Goal: Task Accomplishment & Management: Manage account settings

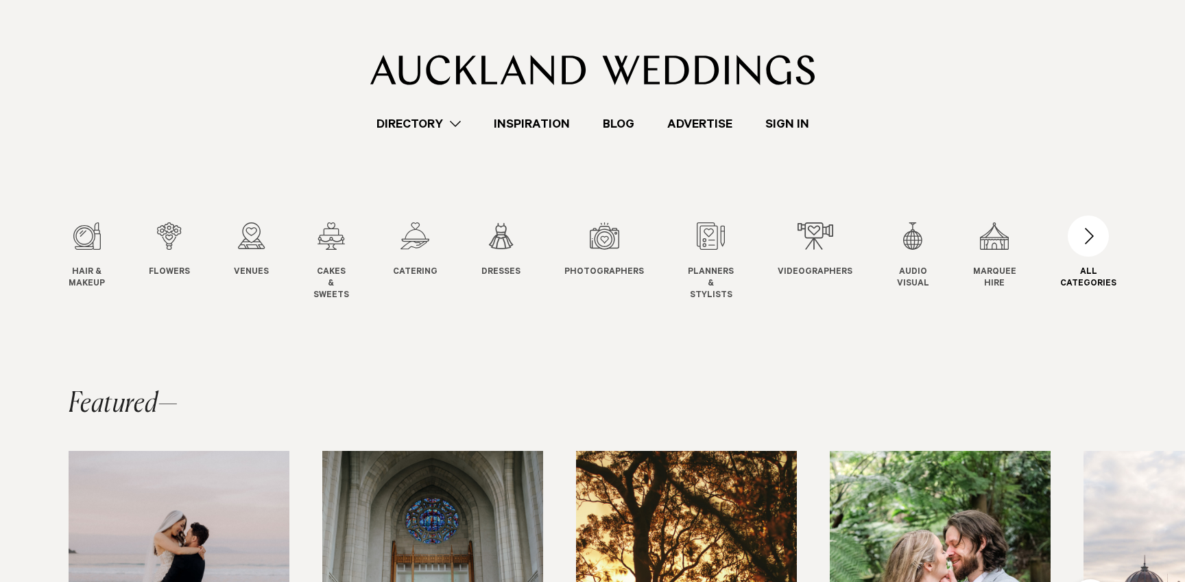
click at [1095, 233] on div "button" at bounding box center [1088, 235] width 41 height 41
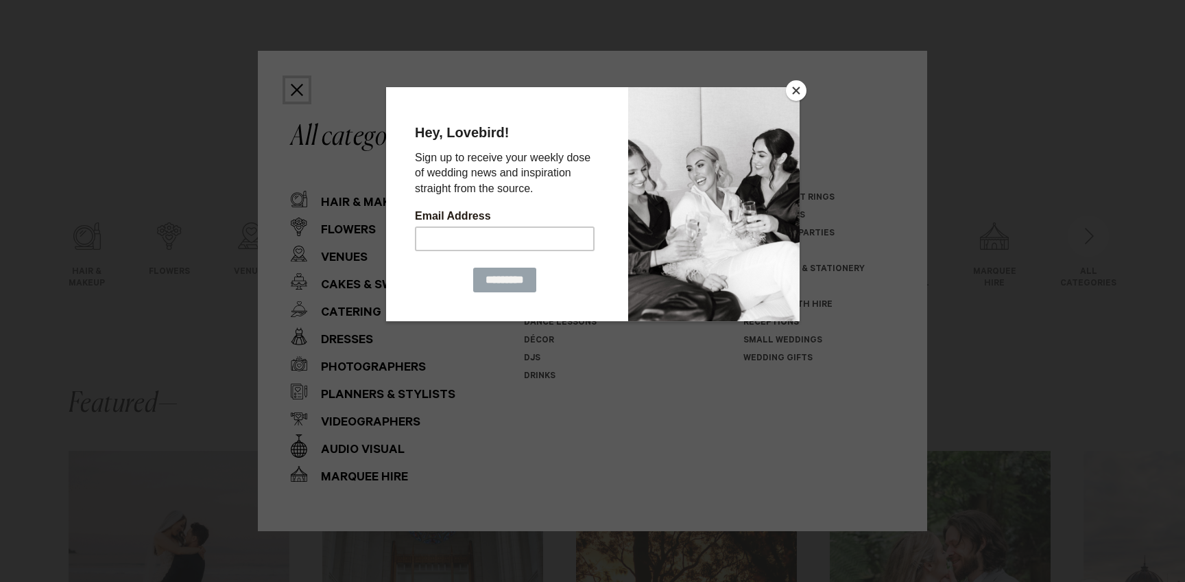
click at [796, 89] on button "Close" at bounding box center [796, 90] width 21 height 21
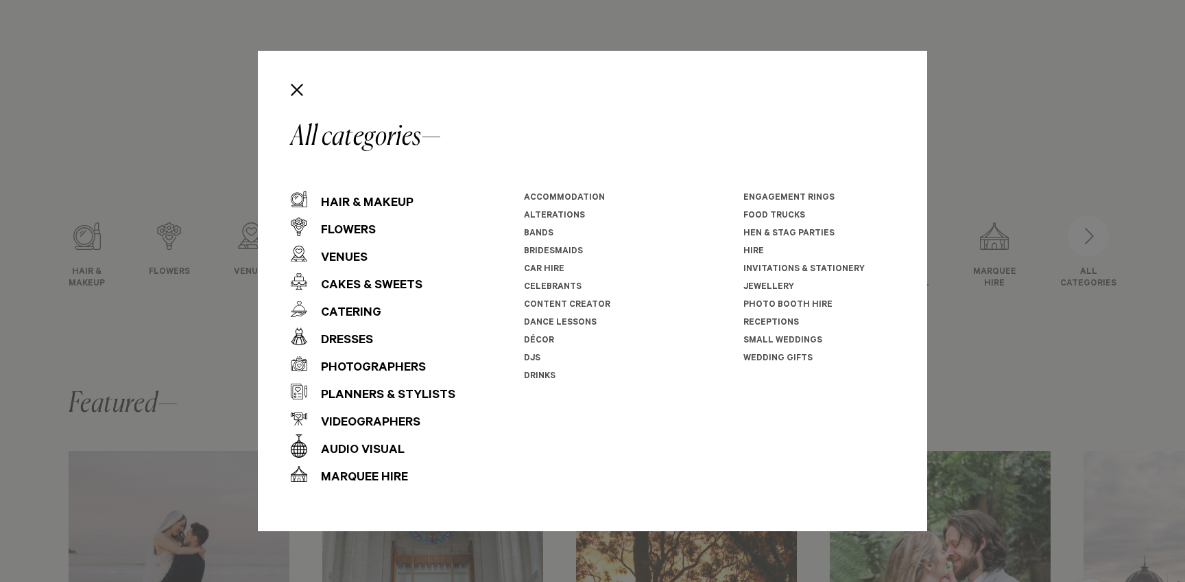
click at [564, 281] on li "Celebrants" at bounding box center [599, 287] width 151 height 18
click at [561, 285] on link "Celebrants" at bounding box center [553, 288] width 58 height 10
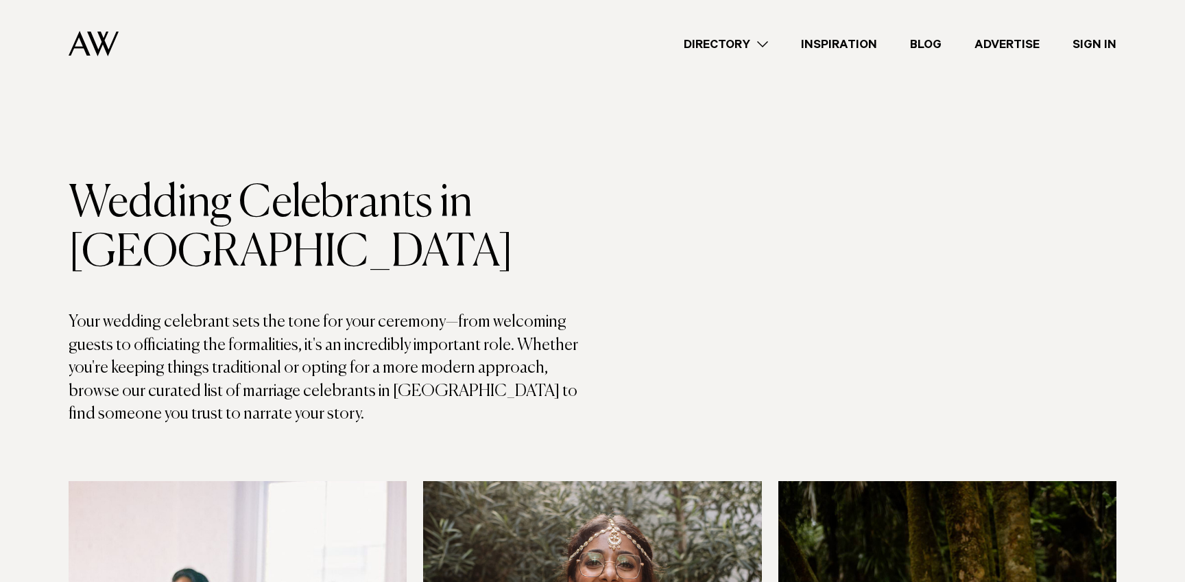
click at [743, 43] on link "Directory" at bounding box center [725, 44] width 117 height 19
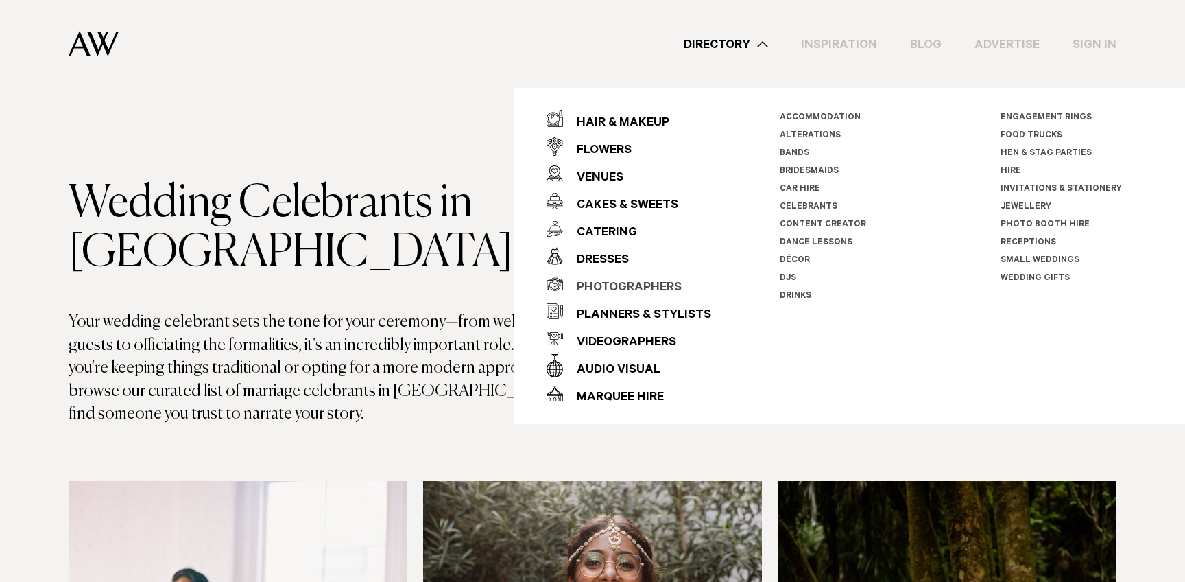
click at [645, 285] on div "Photographers" at bounding box center [622, 287] width 119 height 27
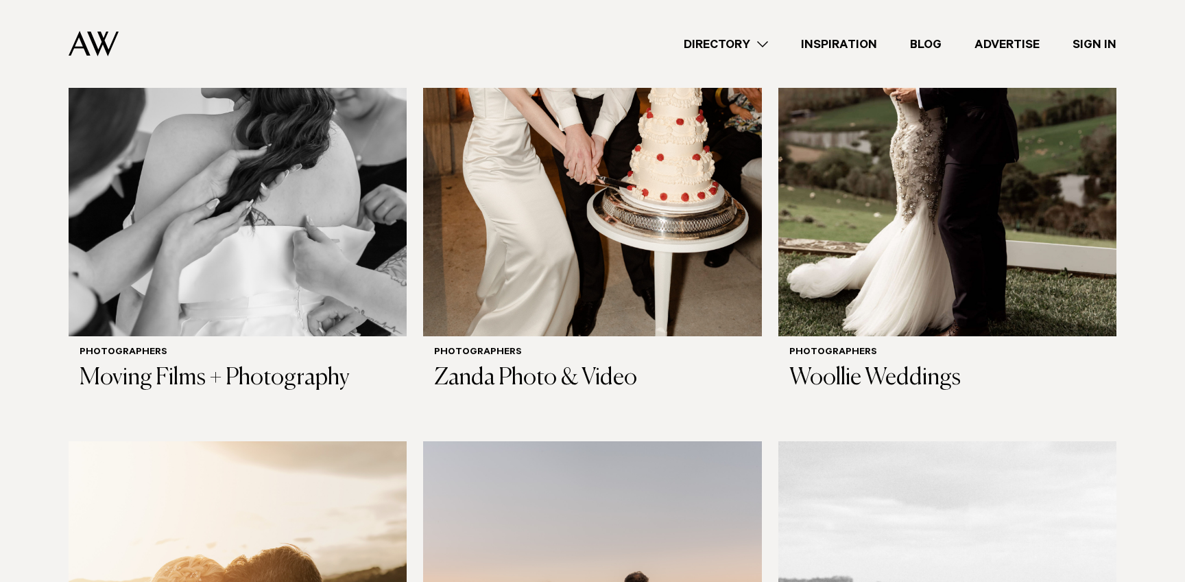
scroll to position [3847, 0]
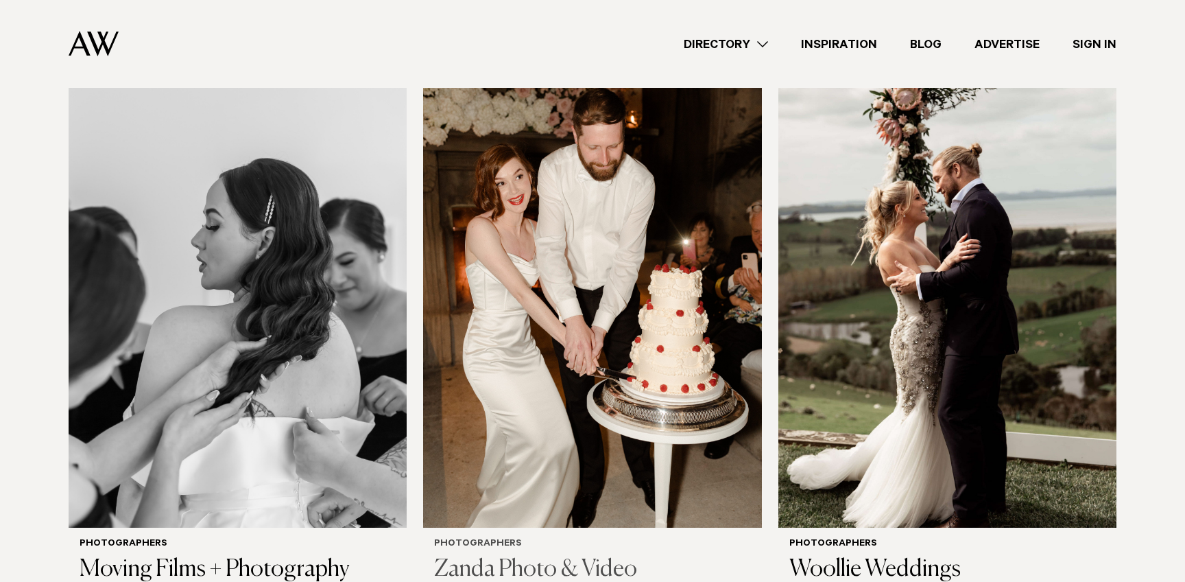
click at [580, 409] on img at bounding box center [592, 300] width 338 height 454
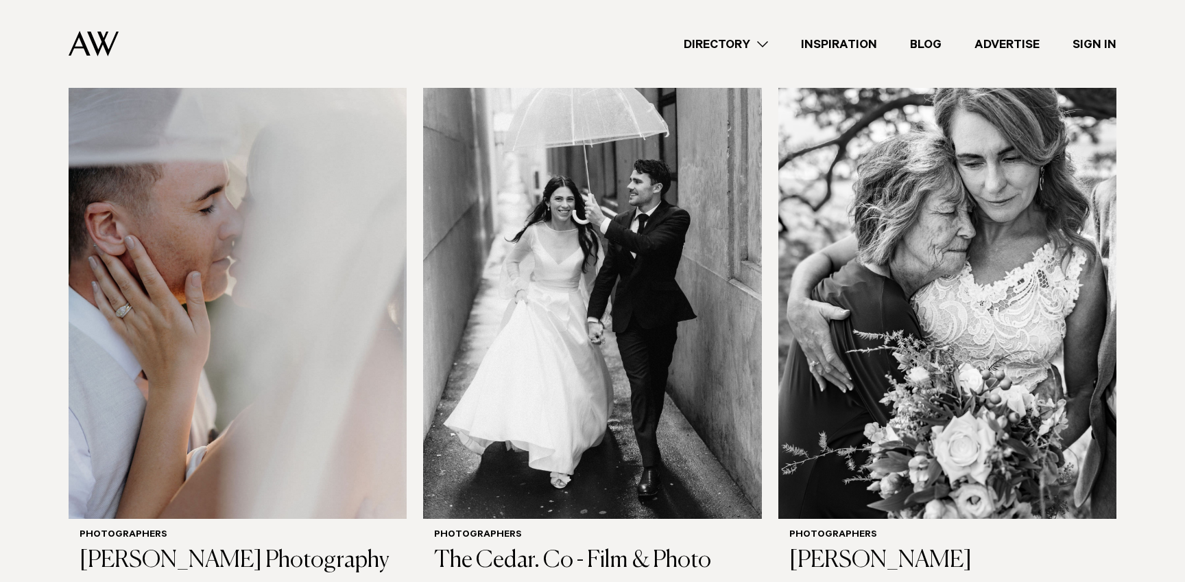
scroll to position [3304, 0]
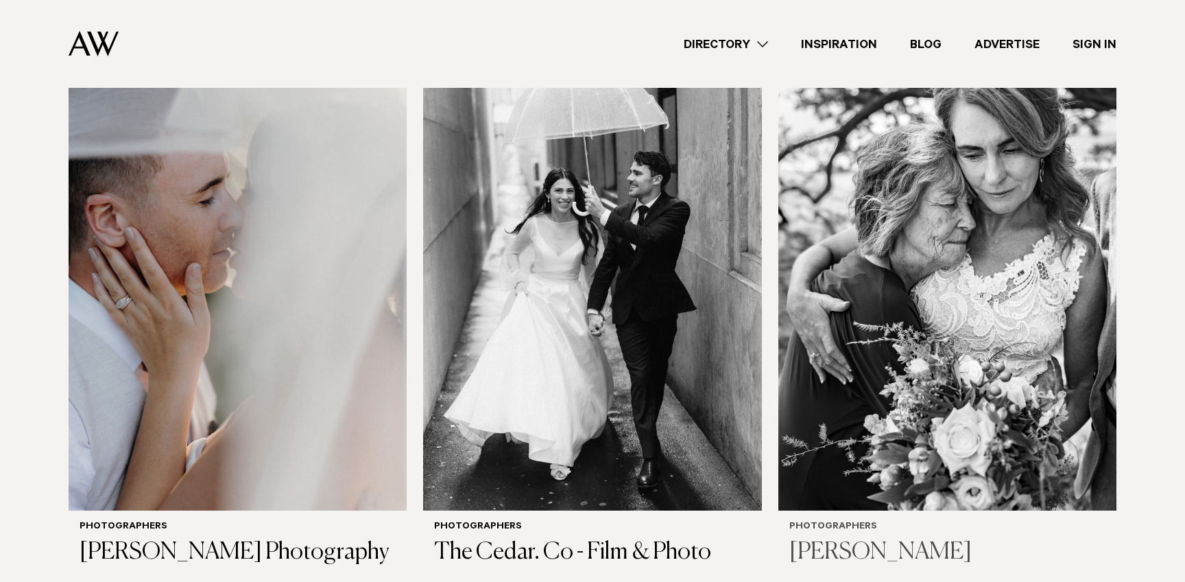
click at [955, 281] on img at bounding box center [947, 284] width 338 height 454
click at [264, 328] on img at bounding box center [238, 284] width 338 height 454
click at [522, 246] on img at bounding box center [592, 284] width 338 height 454
click at [829, 248] on img at bounding box center [947, 284] width 338 height 454
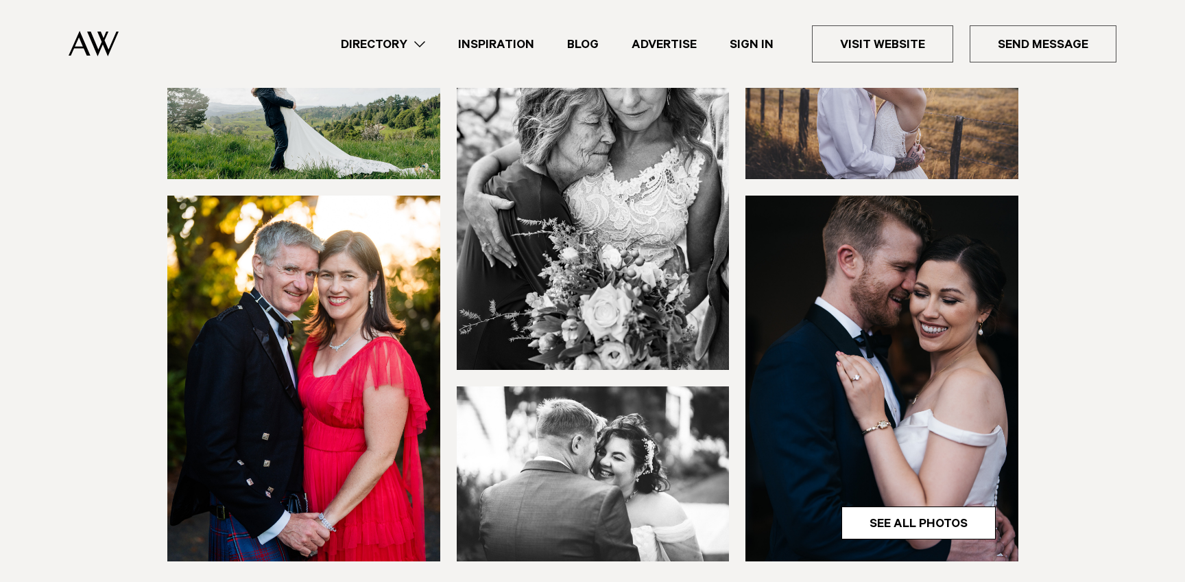
scroll to position [261, 0]
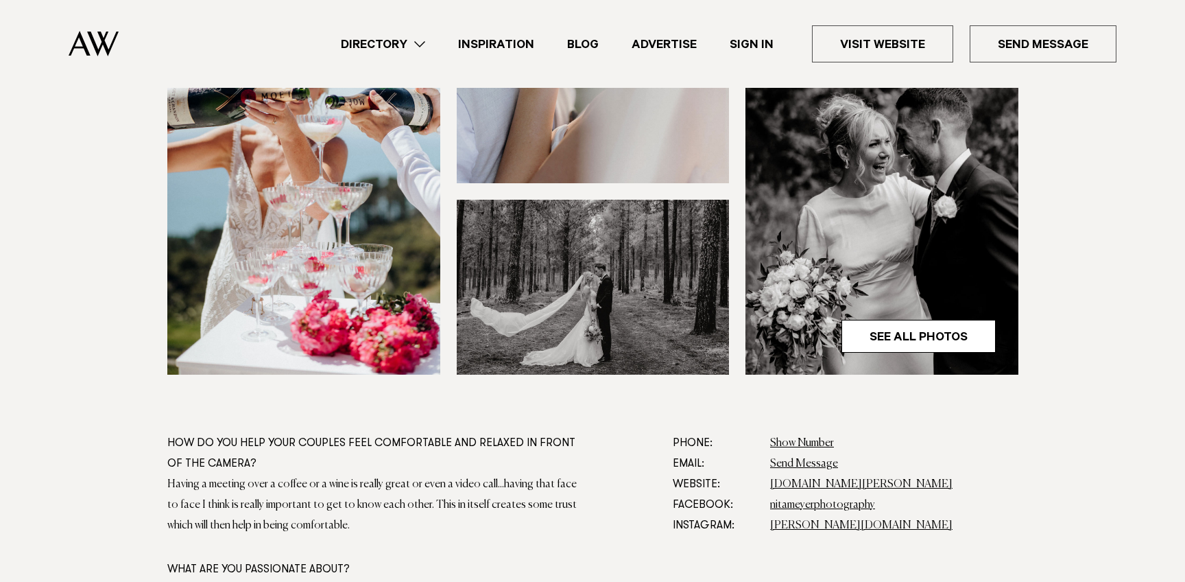
scroll to position [19, 0]
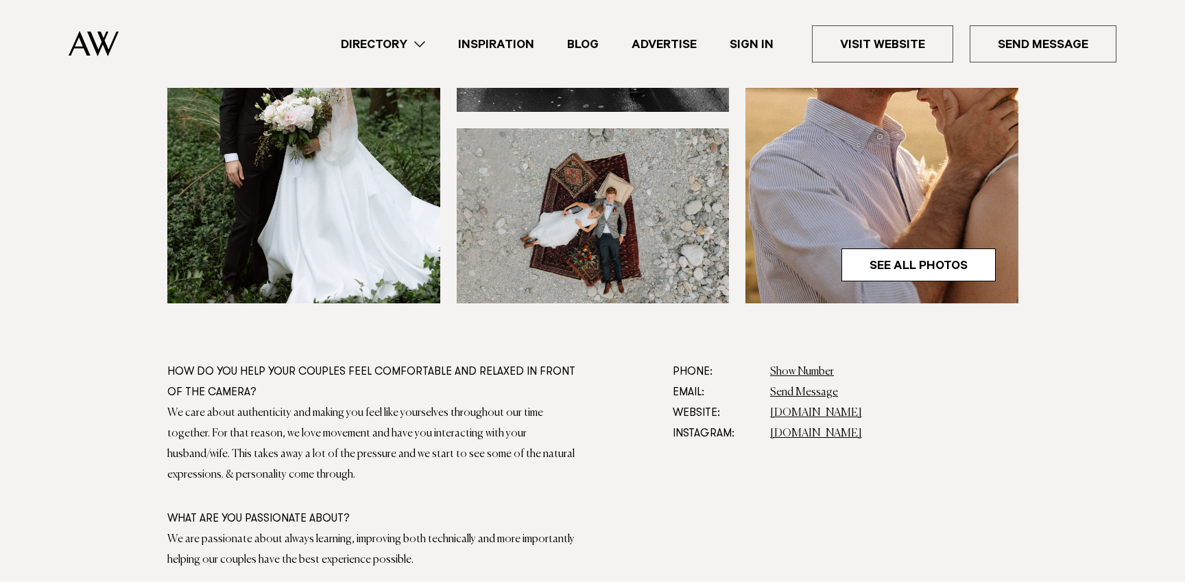
scroll to position [625, 0]
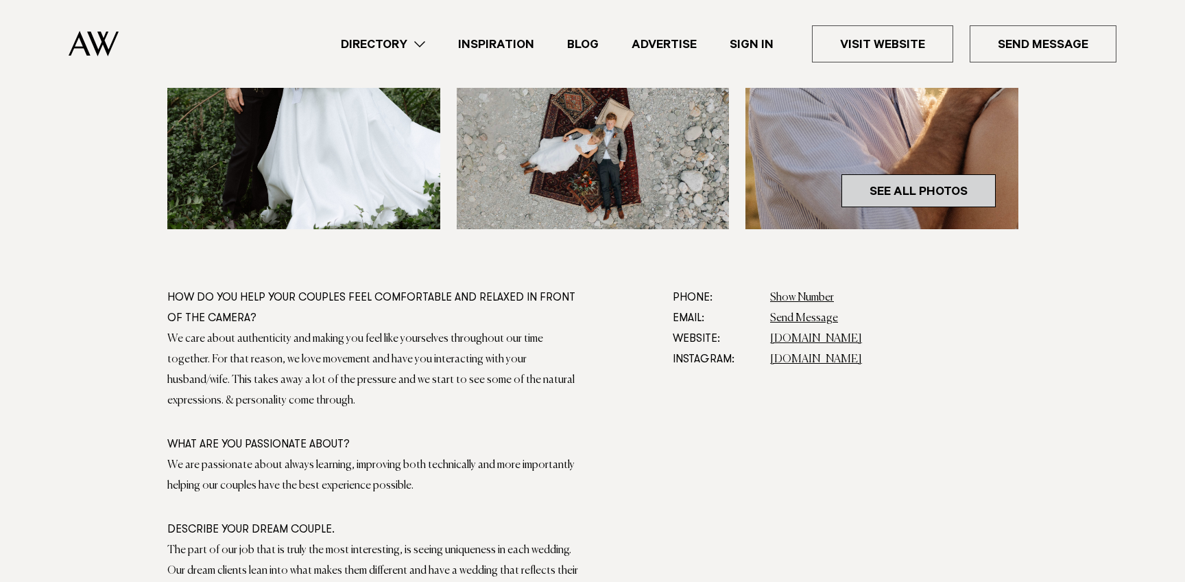
click at [901, 195] on link "See All Photos" at bounding box center [919, 190] width 154 height 33
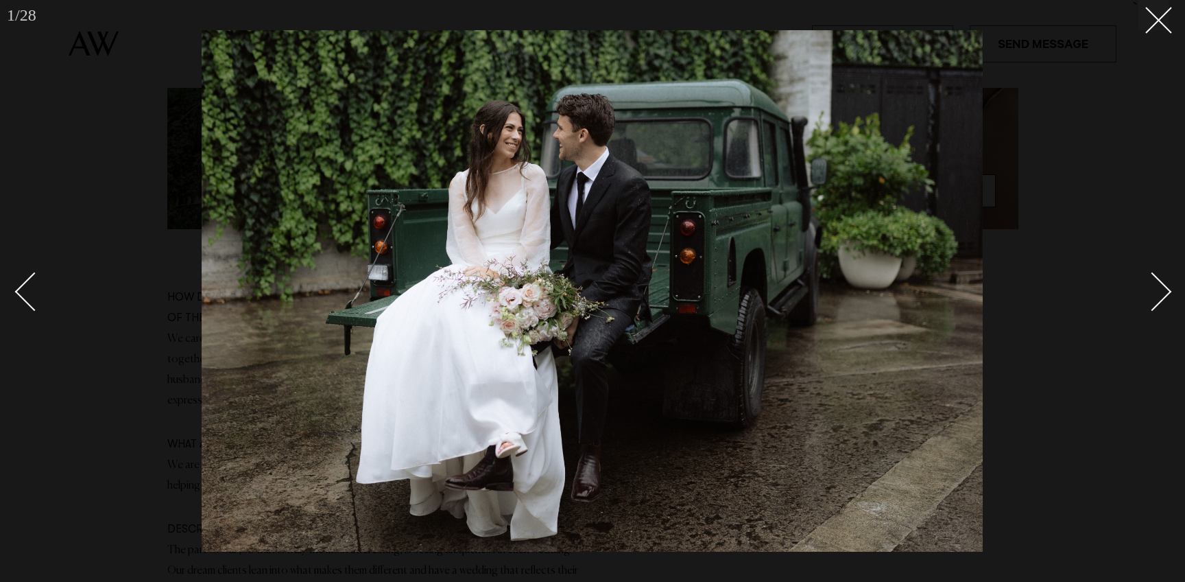
click at [1164, 289] on div "Next slide" at bounding box center [1152, 291] width 39 height 39
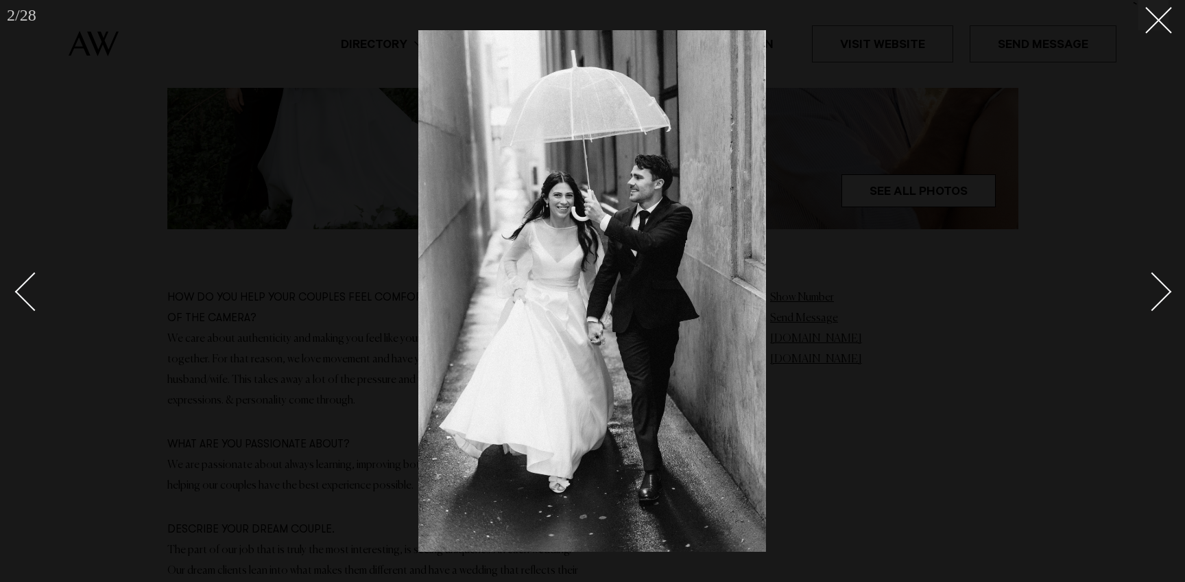
click at [1164, 289] on div "Next slide" at bounding box center [1152, 291] width 39 height 39
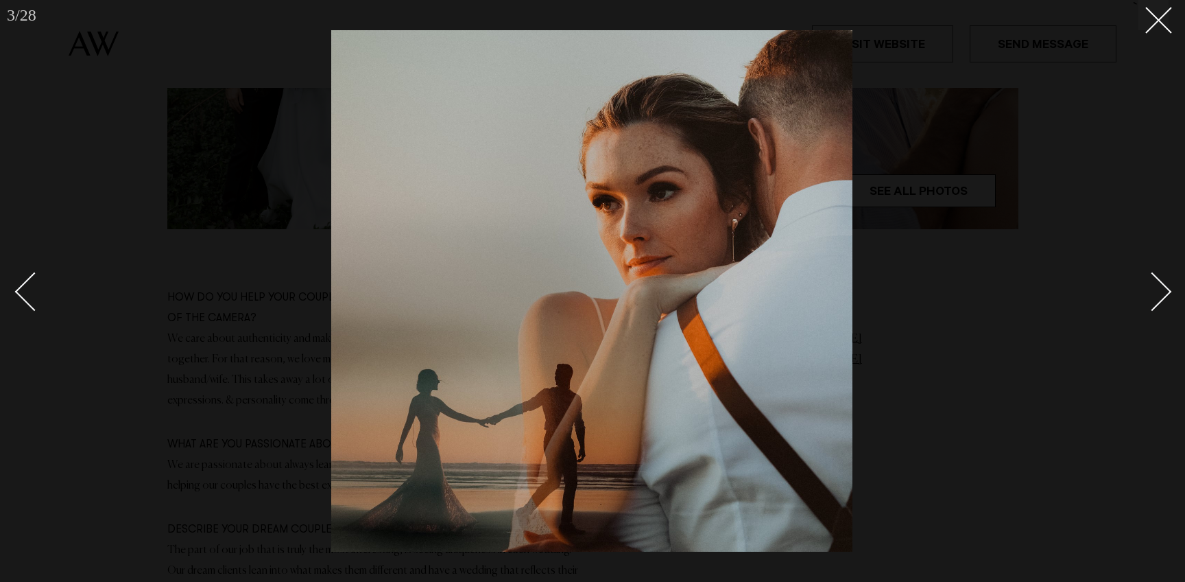
click at [1164, 289] on div "Next slide" at bounding box center [1152, 291] width 39 height 39
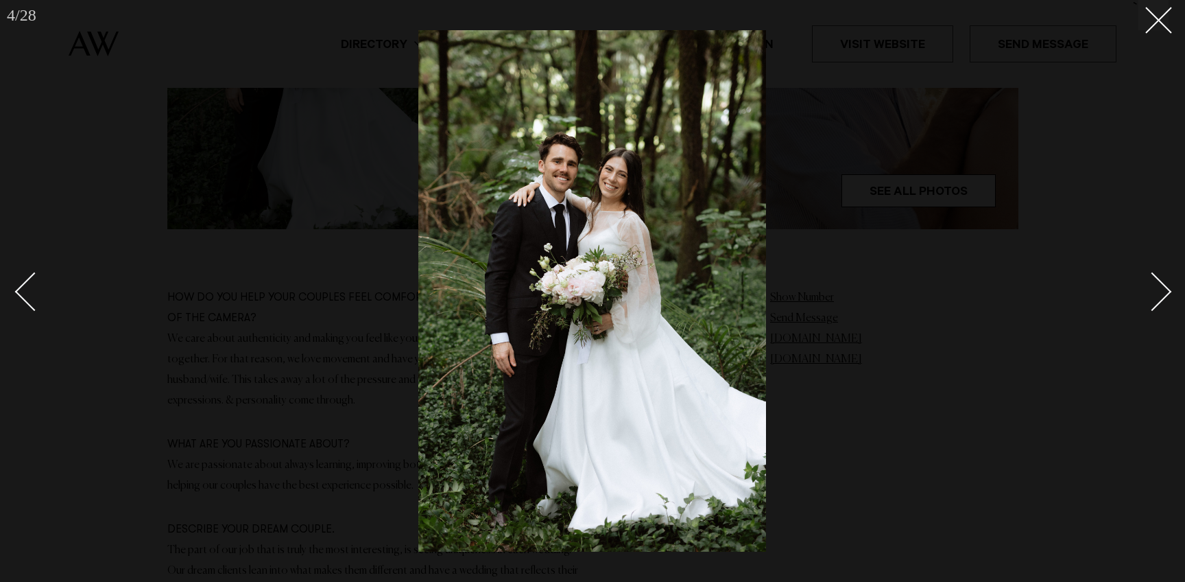
click at [1164, 289] on div "Next slide" at bounding box center [1152, 291] width 39 height 39
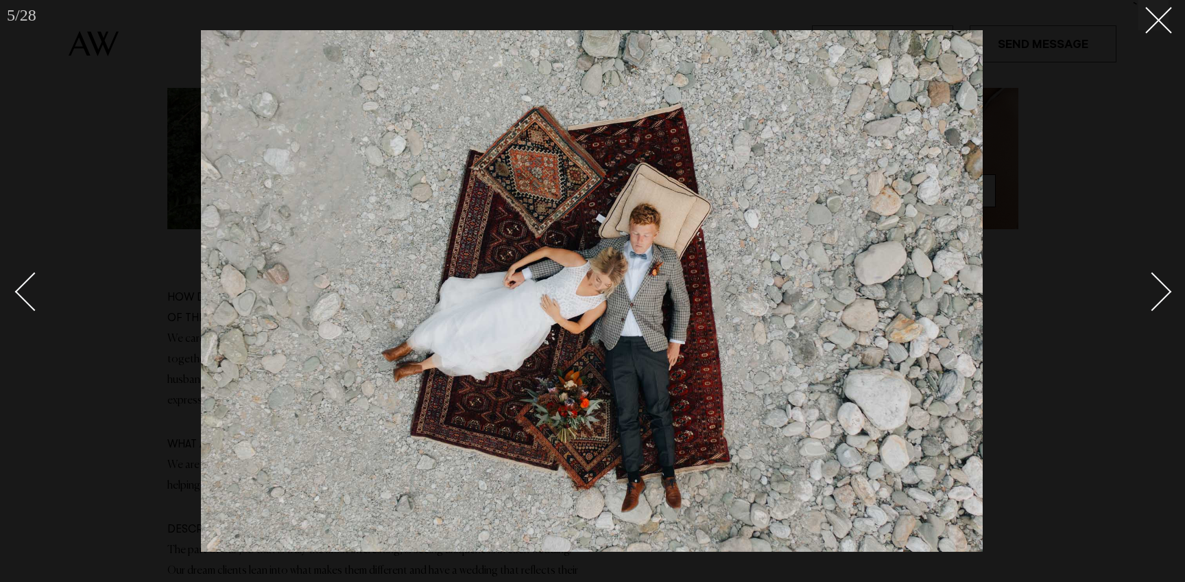
click at [1164, 289] on div "Next slide" at bounding box center [1152, 291] width 39 height 39
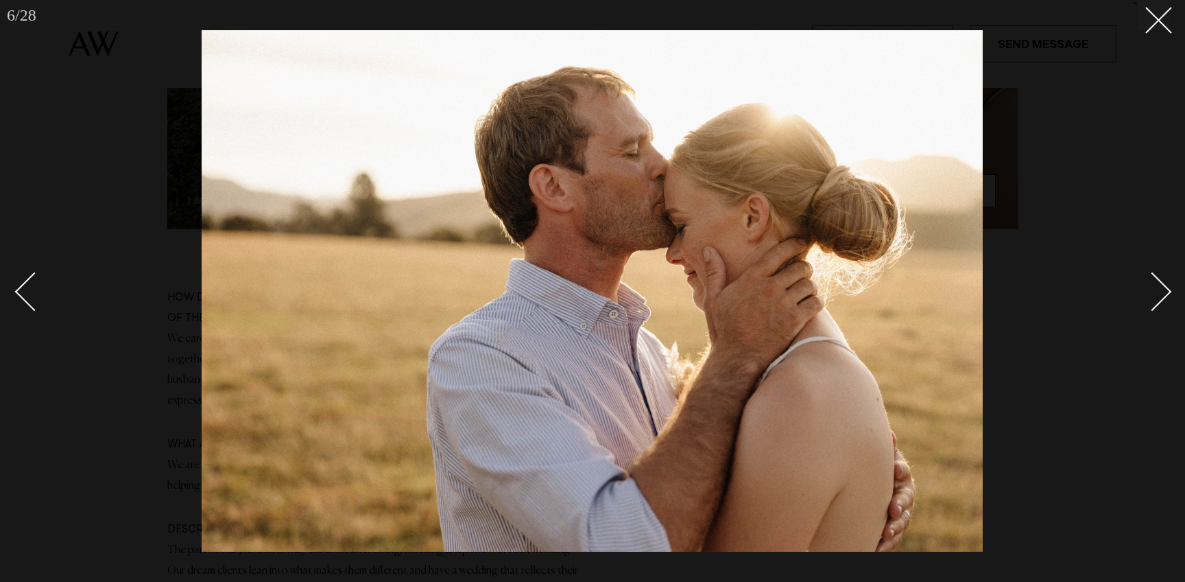
click at [1164, 289] on div "Next slide" at bounding box center [1152, 291] width 39 height 39
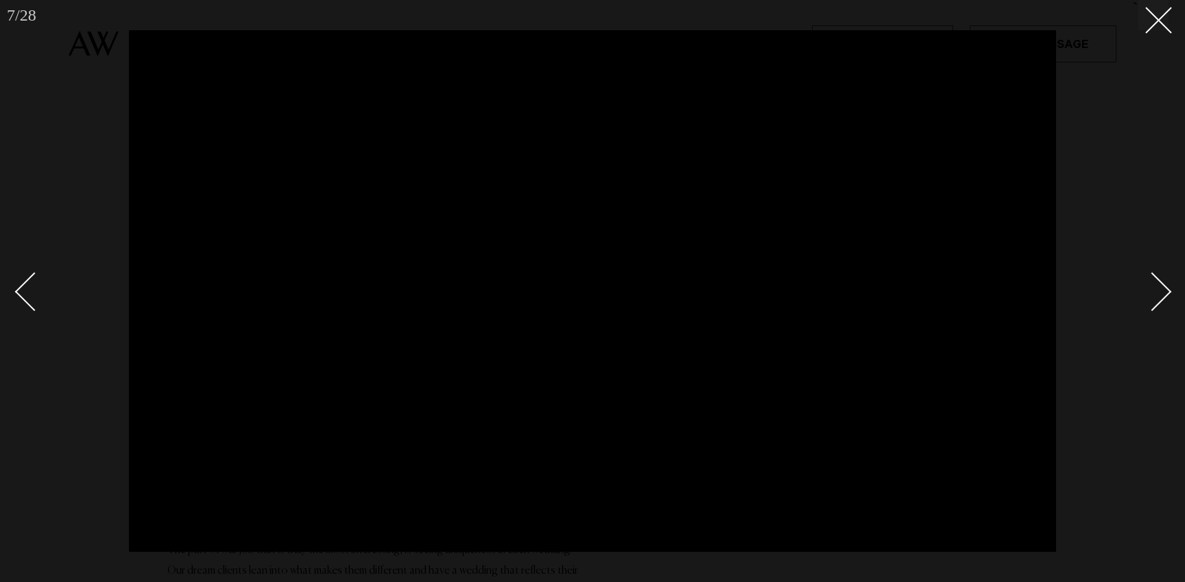
click at [1164, 289] on div "Next slide" at bounding box center [1152, 291] width 39 height 39
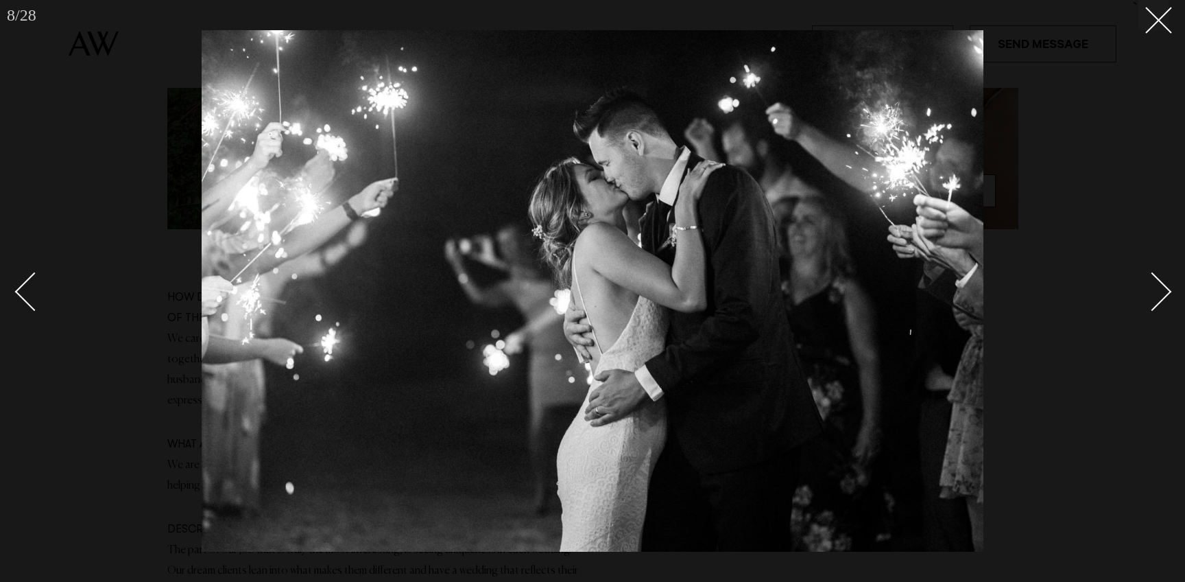
click at [1164, 289] on div "Next slide" at bounding box center [1152, 291] width 39 height 39
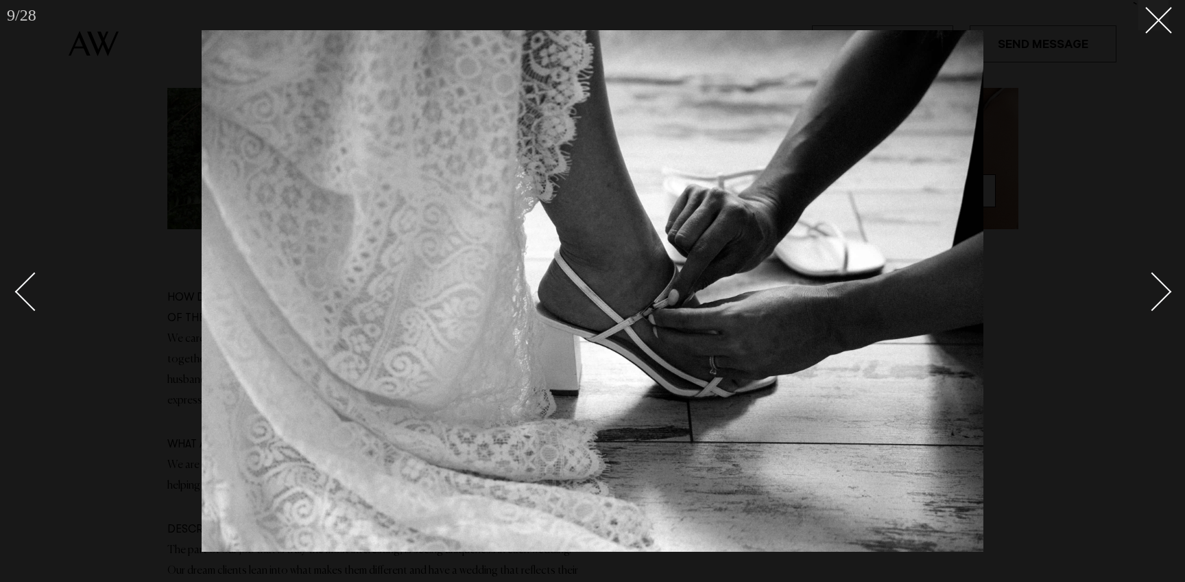
click at [1164, 289] on div "Next slide" at bounding box center [1152, 291] width 39 height 39
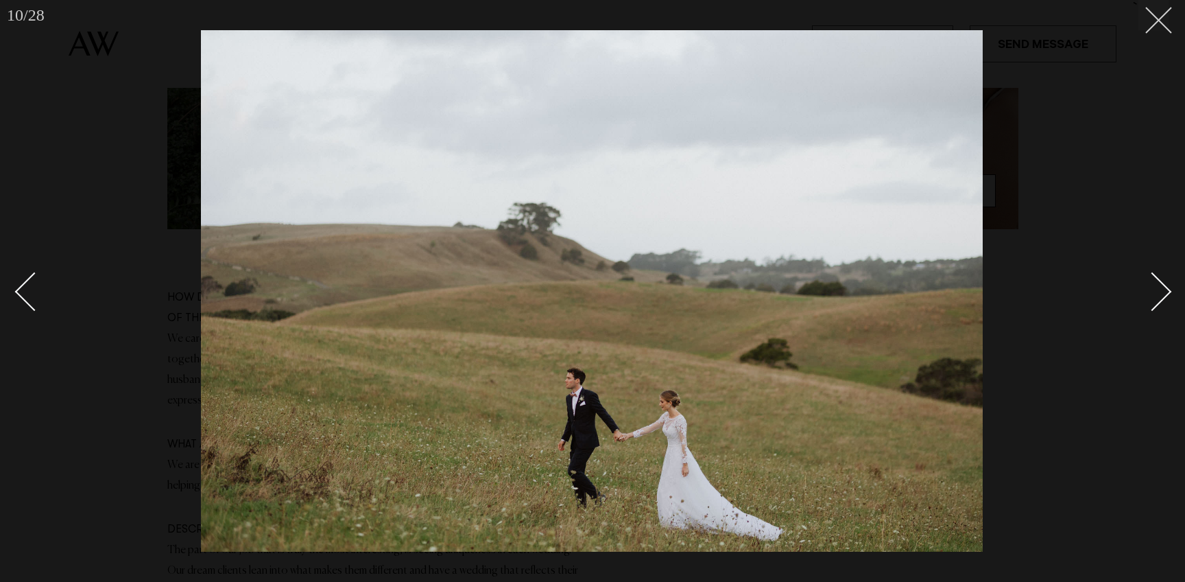
click at [1158, 20] on line at bounding box center [1158, 20] width 25 height 25
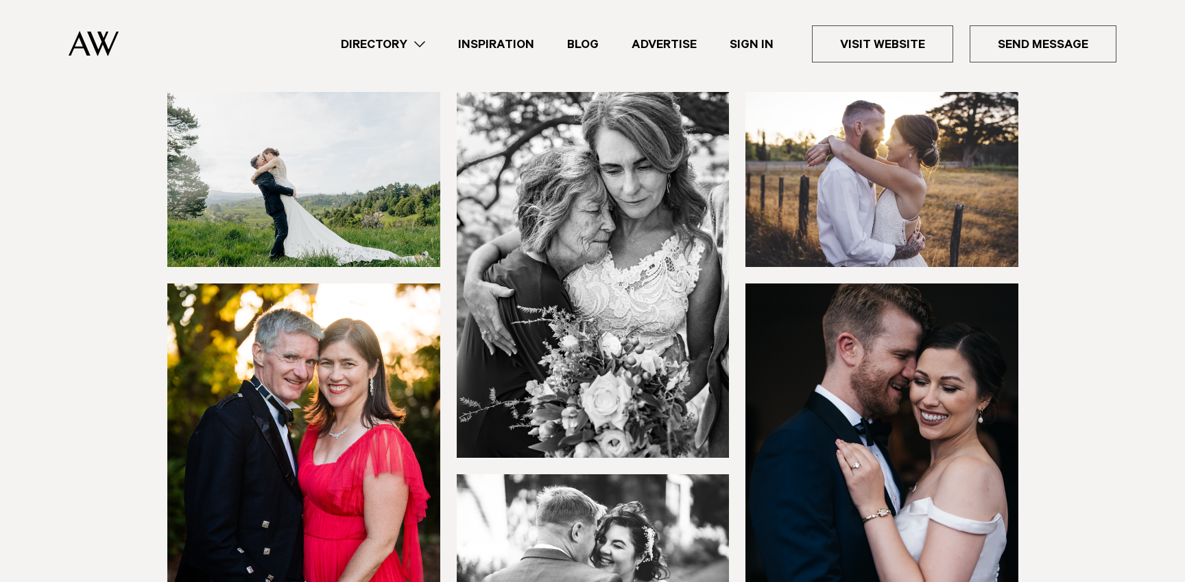
scroll to position [333, 0]
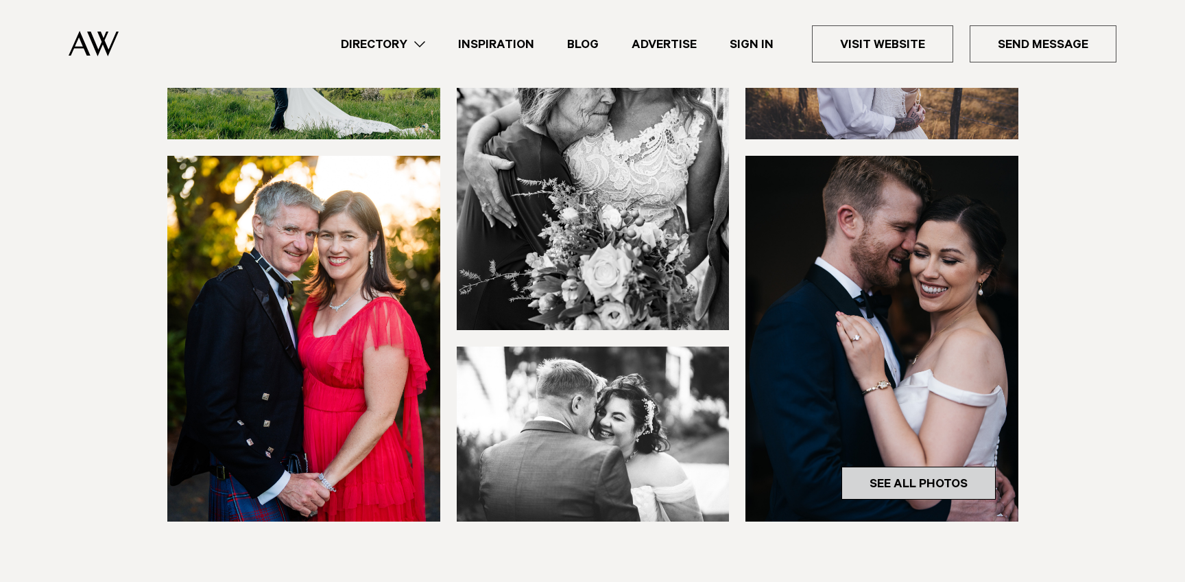
click at [920, 478] on link "See All Photos" at bounding box center [919, 482] width 154 height 33
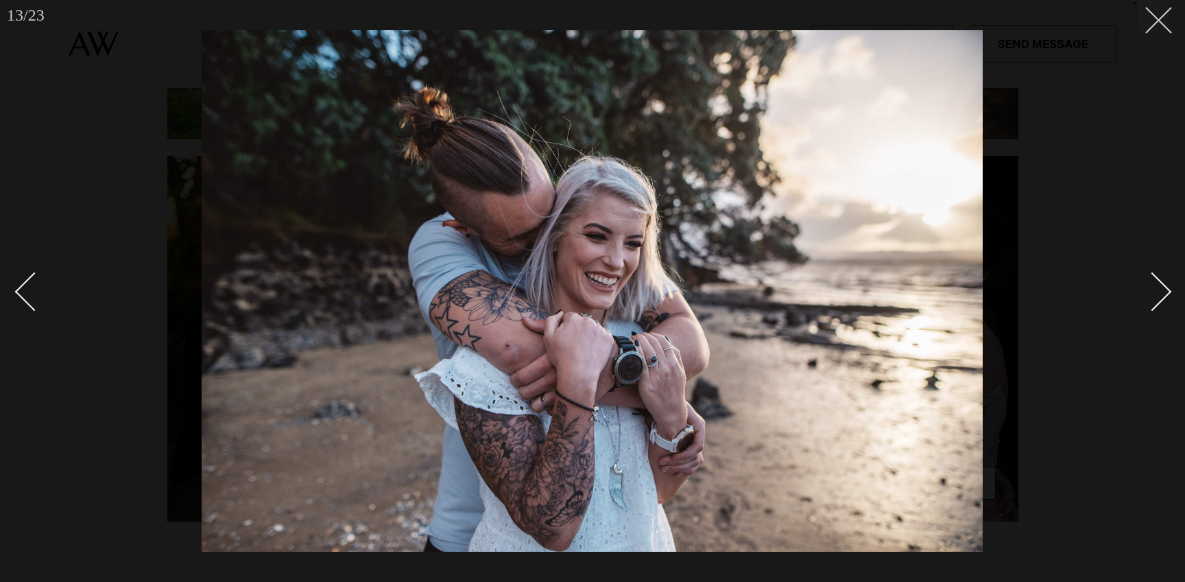
click at [1156, 24] on button at bounding box center [1153, 15] width 30 height 30
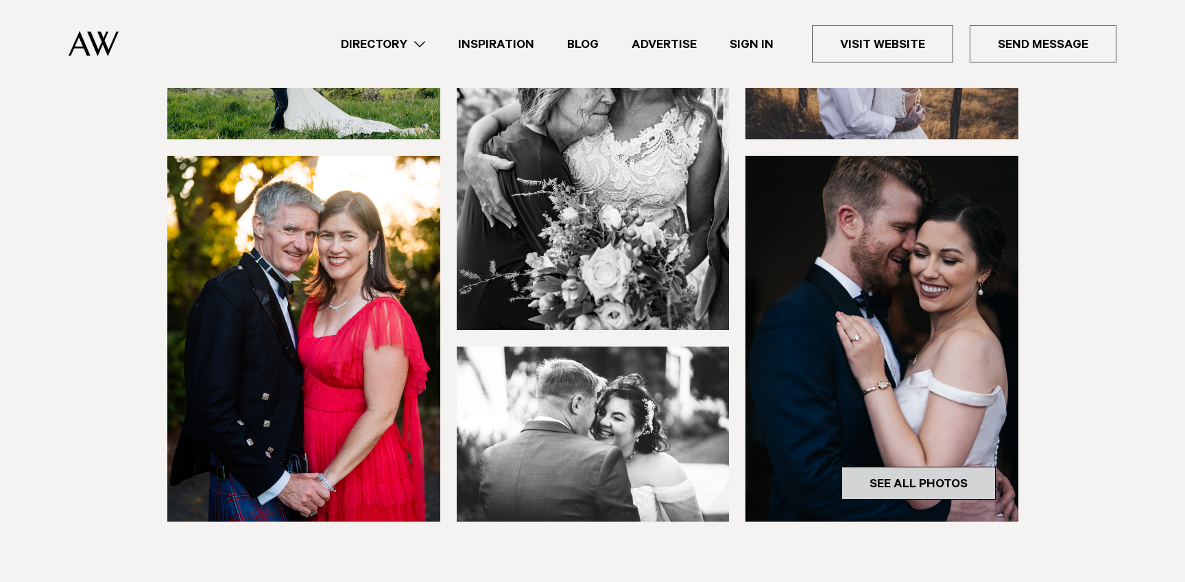
click at [935, 490] on link "See All Photos" at bounding box center [919, 482] width 154 height 33
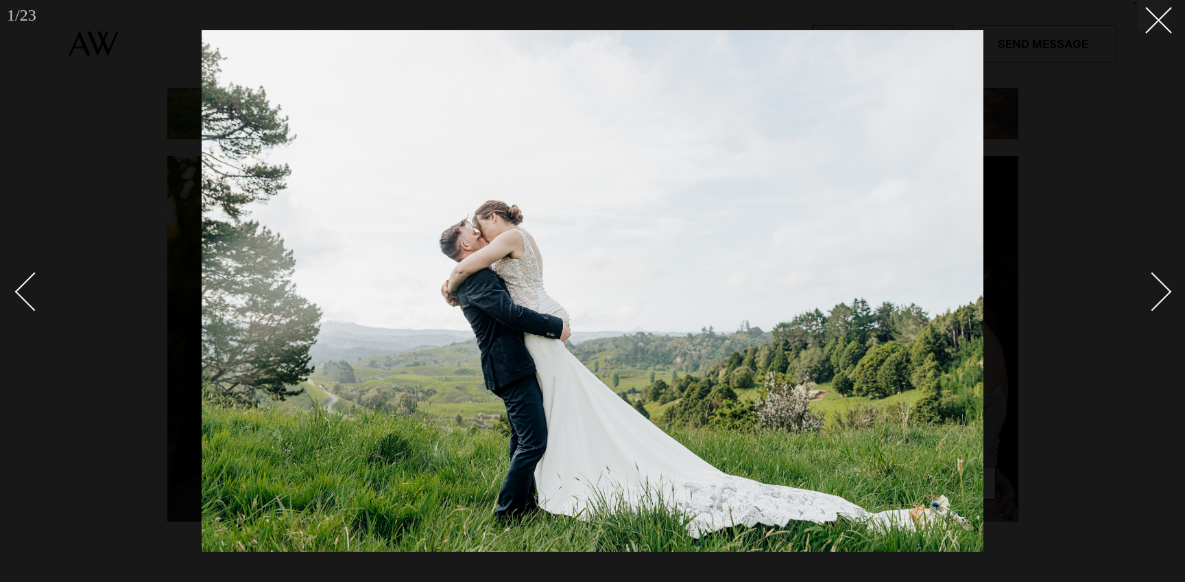
click at [1158, 292] on div "Next slide" at bounding box center [1152, 291] width 39 height 39
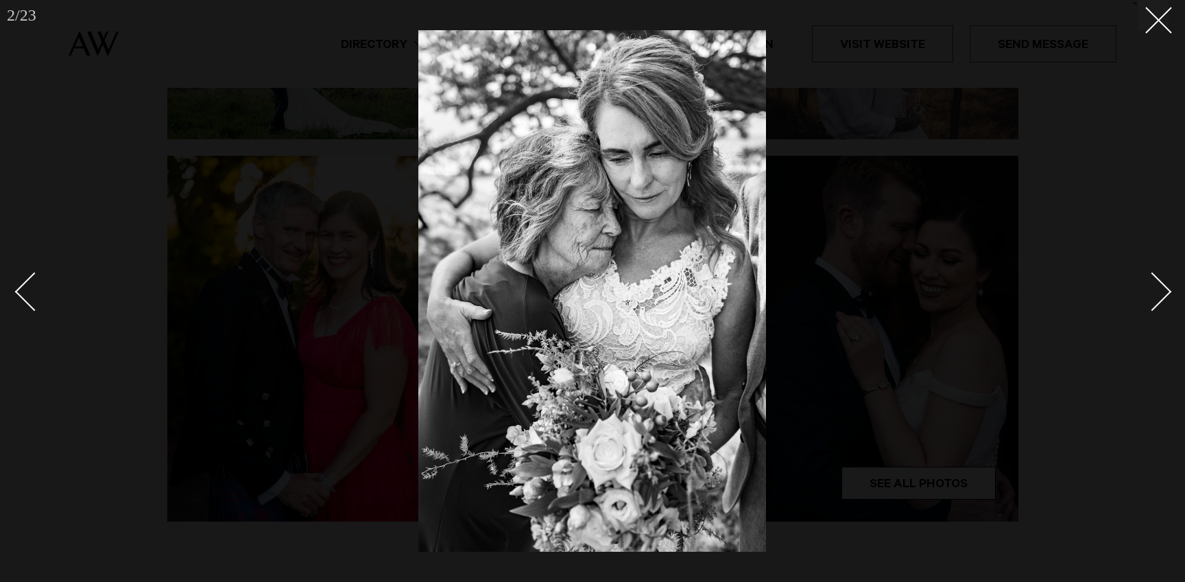
click at [1158, 292] on div "Next slide" at bounding box center [1152, 291] width 39 height 39
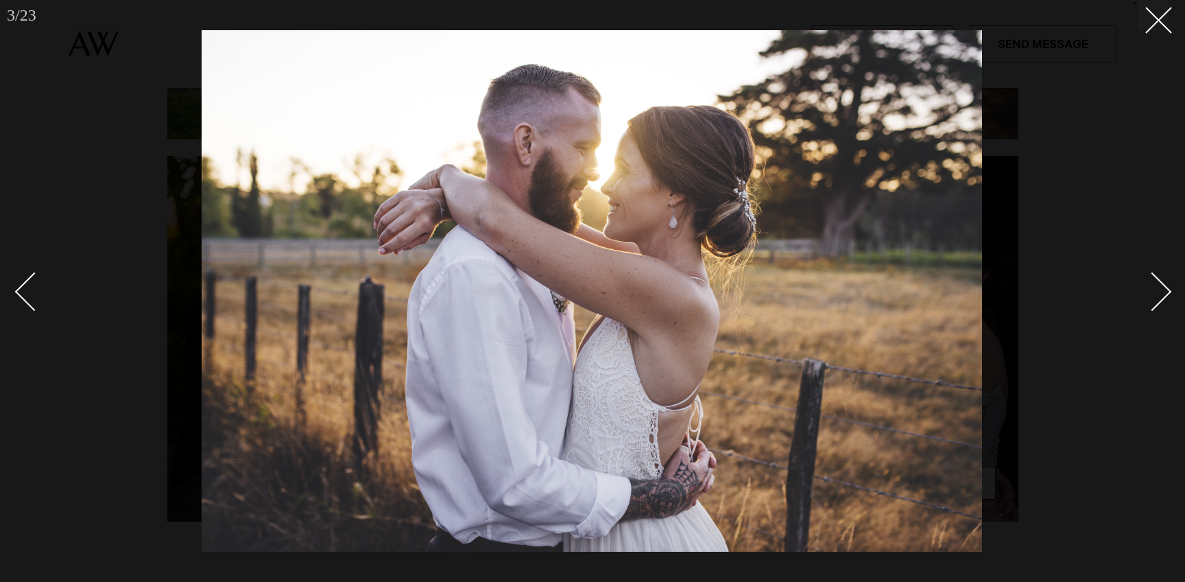
click at [1158, 292] on div "Next slide" at bounding box center [1152, 291] width 39 height 39
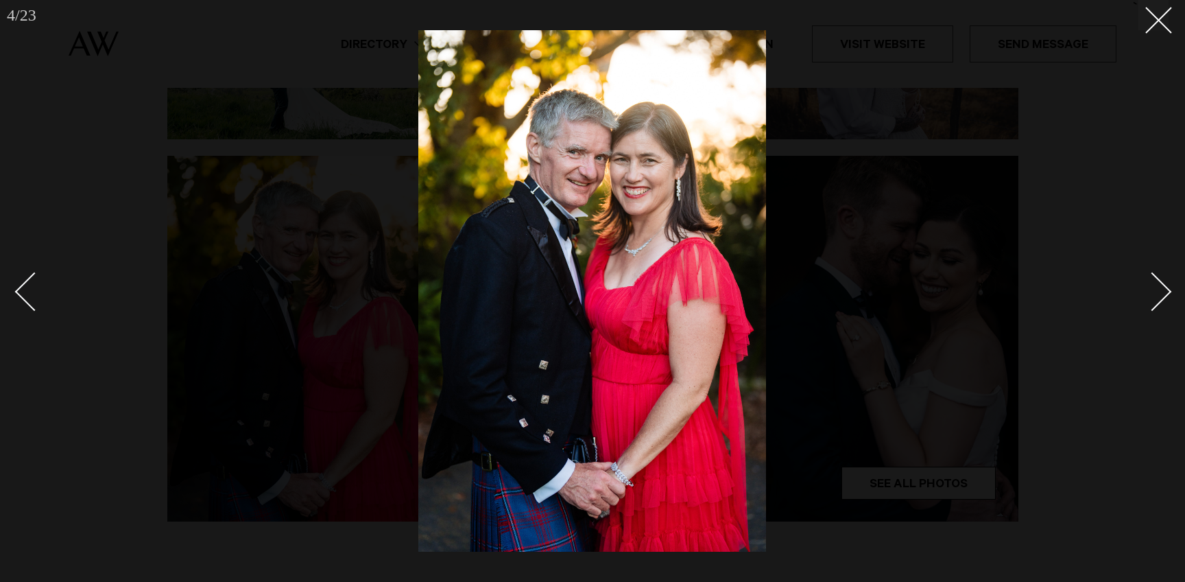
click at [1158, 292] on div "Next slide" at bounding box center [1152, 291] width 39 height 39
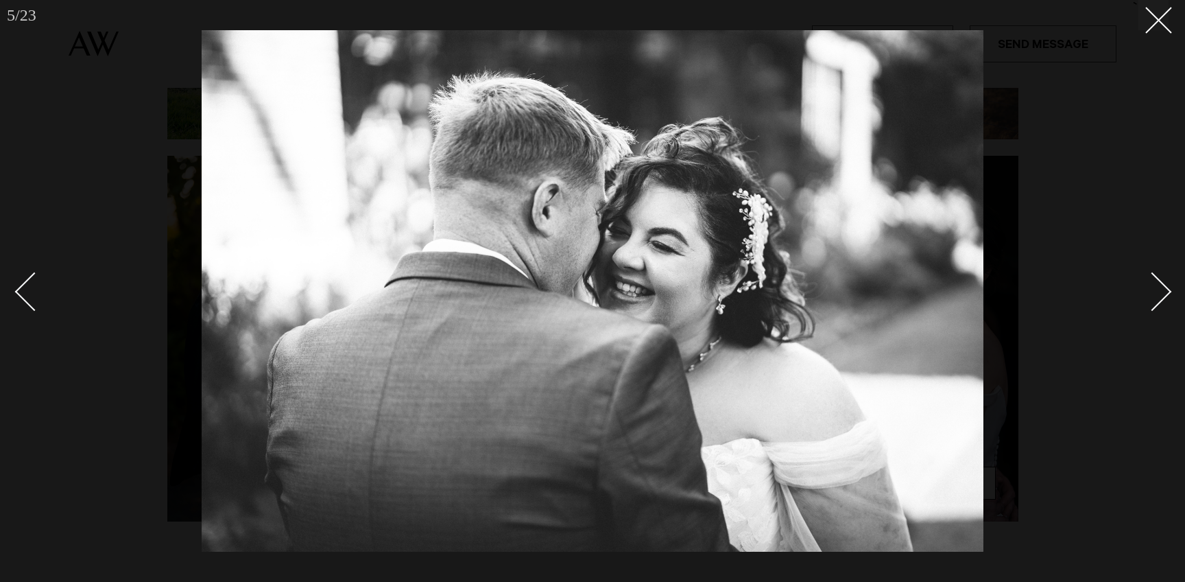
click at [1158, 292] on div "Next slide" at bounding box center [1152, 291] width 39 height 39
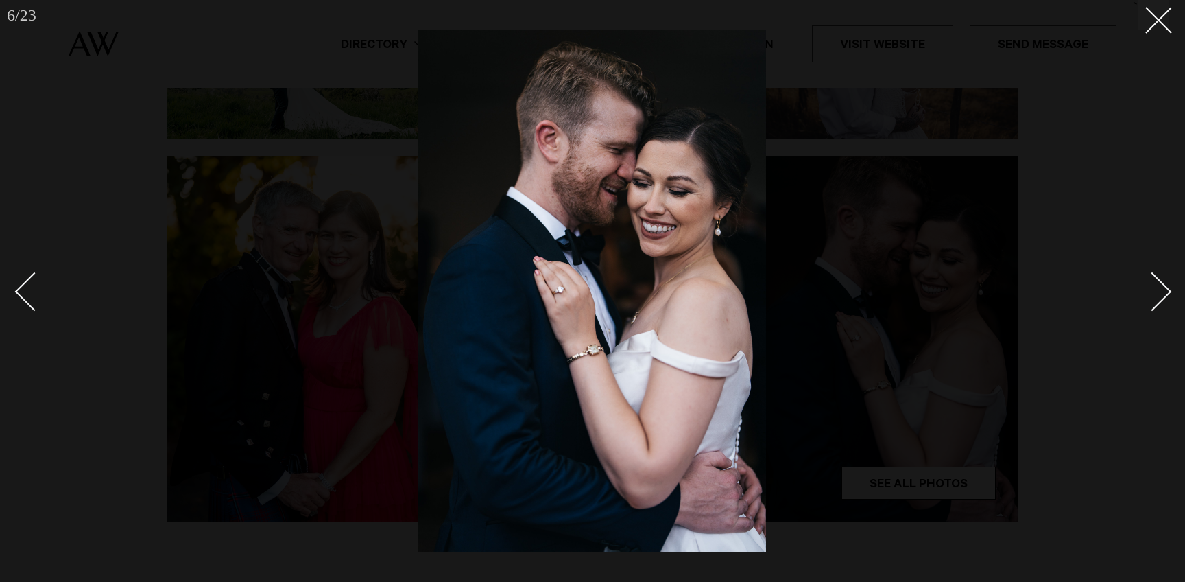
click at [1158, 292] on div "Next slide" at bounding box center [1152, 291] width 39 height 39
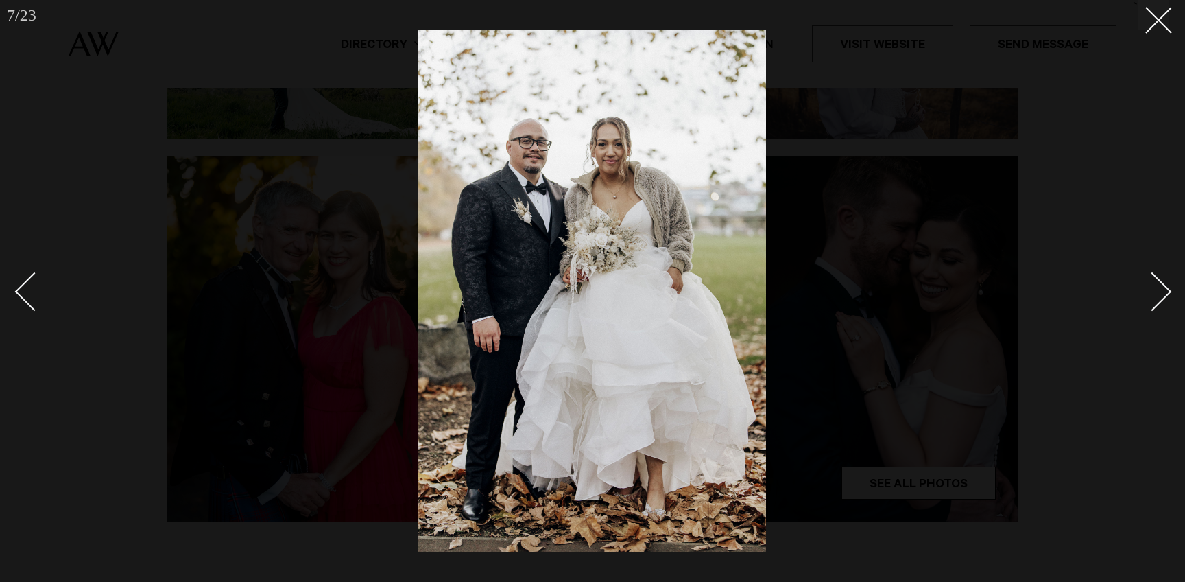
click at [1158, 292] on div "Next slide" at bounding box center [1152, 291] width 39 height 39
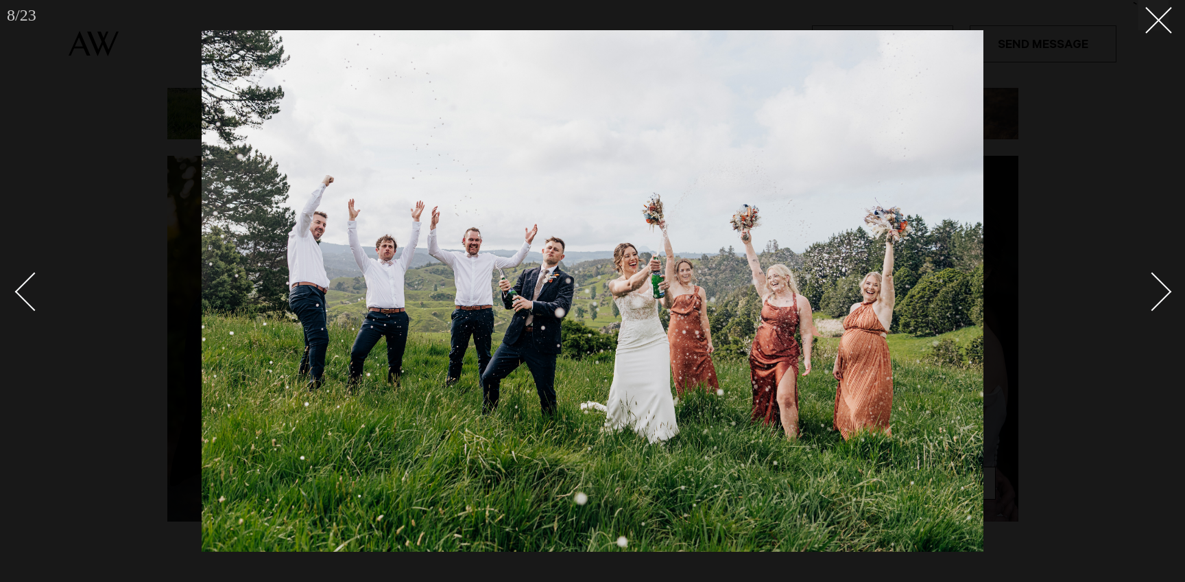
click at [1158, 292] on div "Next slide" at bounding box center [1152, 291] width 39 height 39
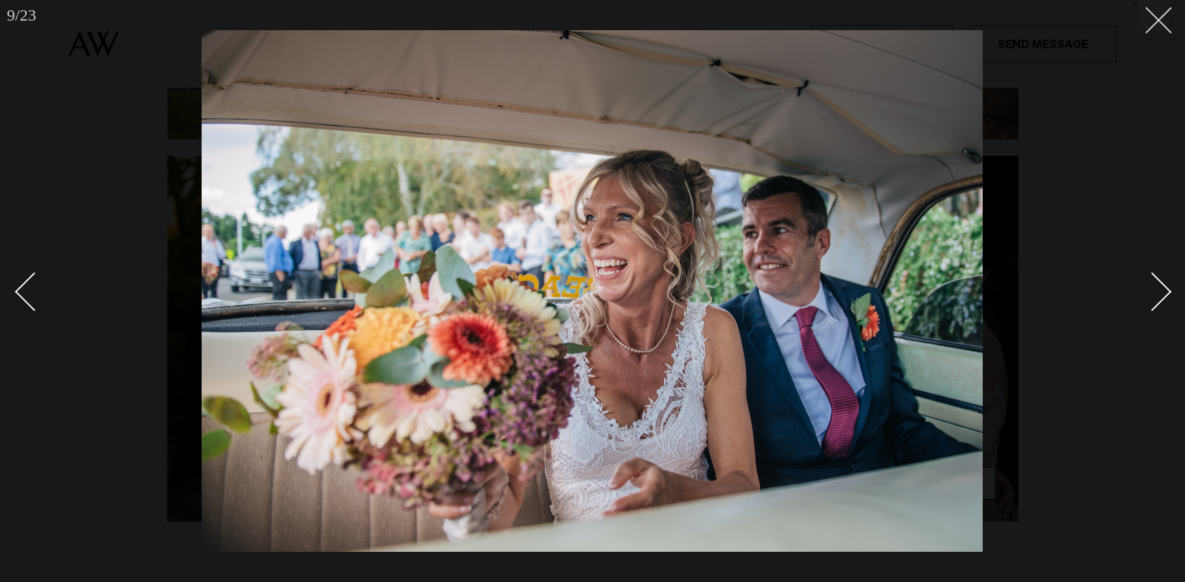
click at [1156, 19] on icon at bounding box center [1153, 15] width 16 height 16
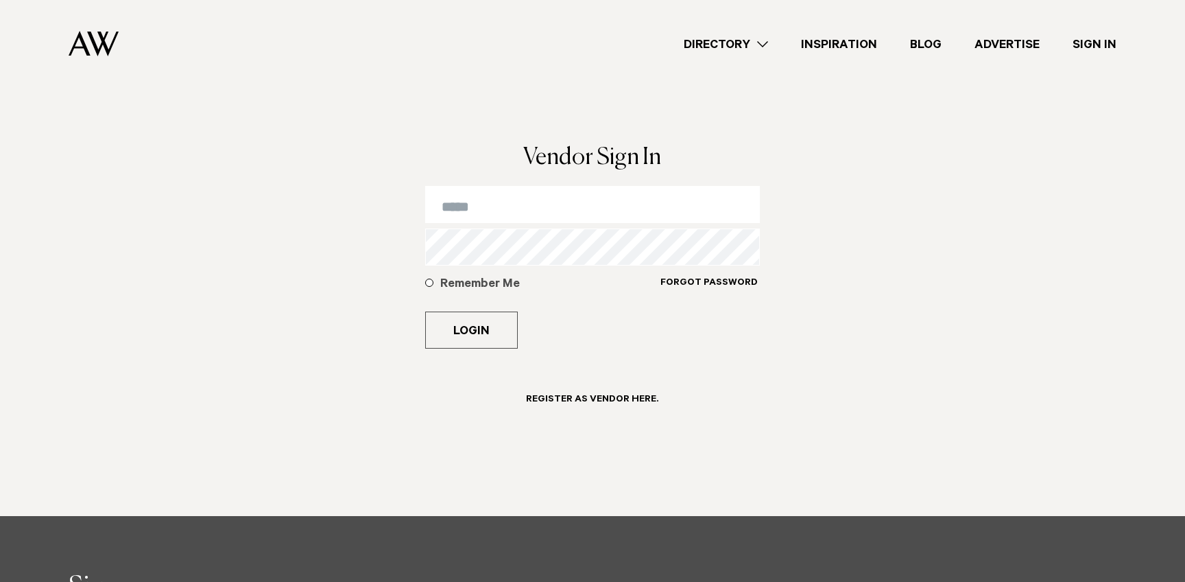
click at [496, 211] on input "email" at bounding box center [592, 204] width 335 height 37
type input "**********"
click at [425, 311] on button "Login" at bounding box center [471, 329] width 93 height 37
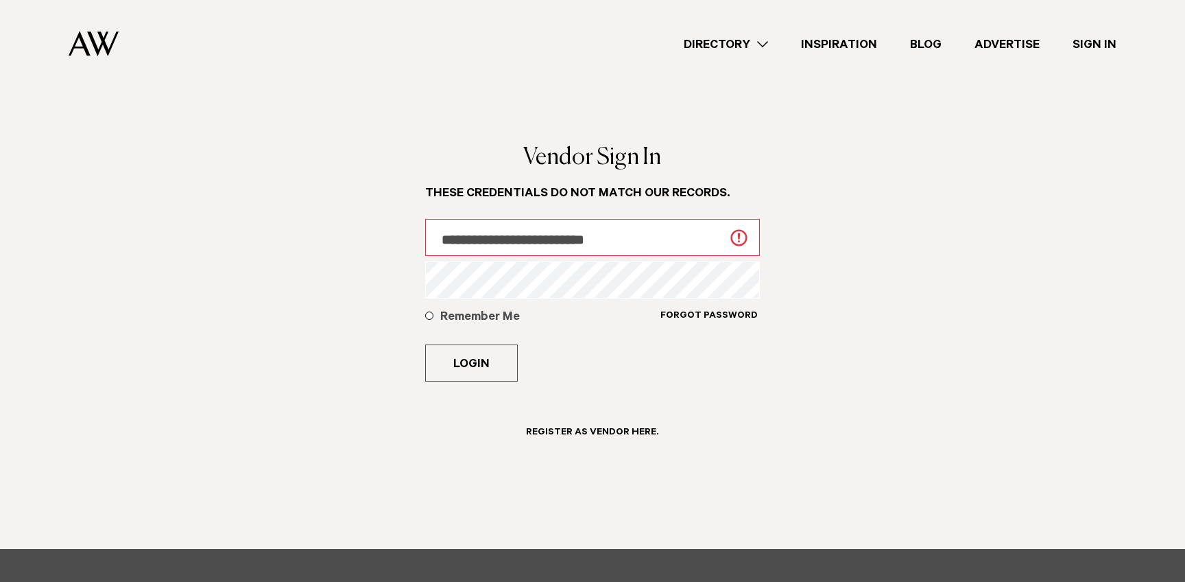
click at [425, 344] on button "Login" at bounding box center [471, 362] width 93 height 37
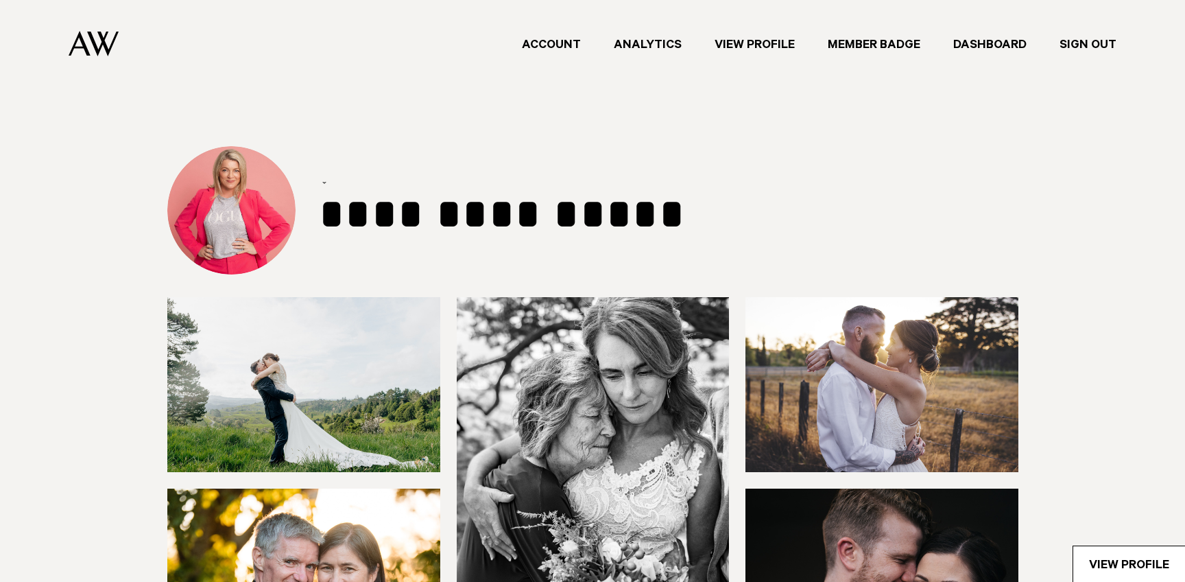
select select "***"
select select "*"
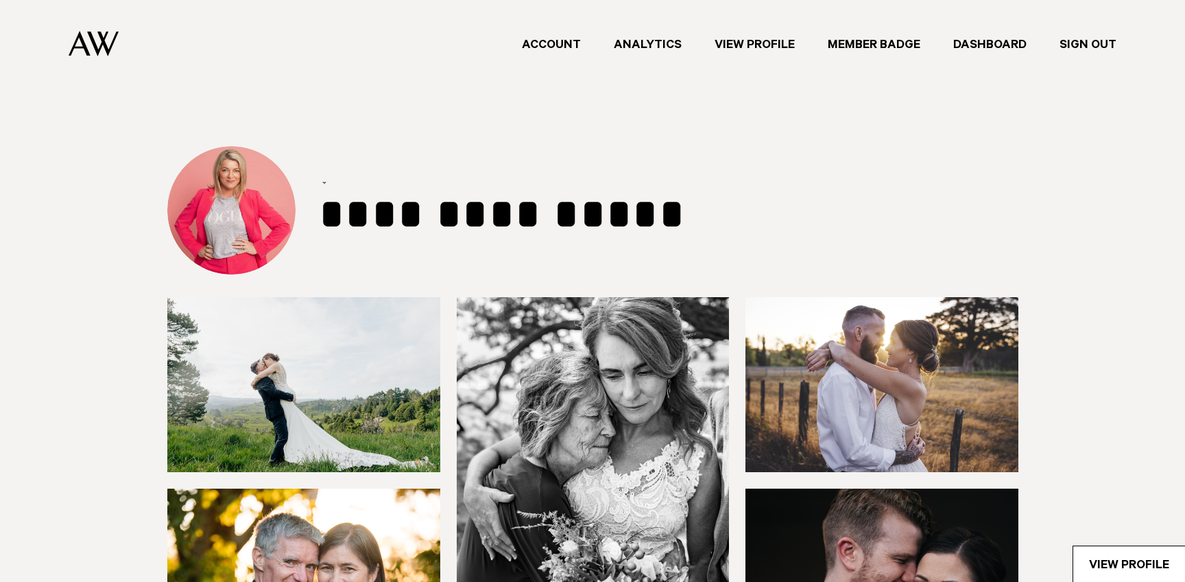
select select "*"
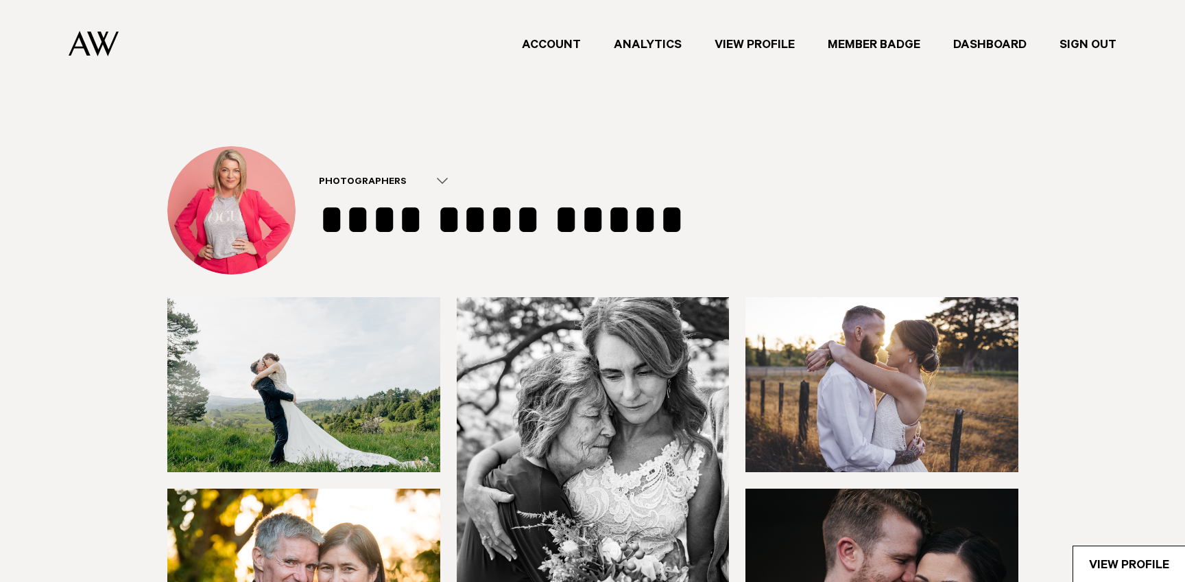
type input "********"
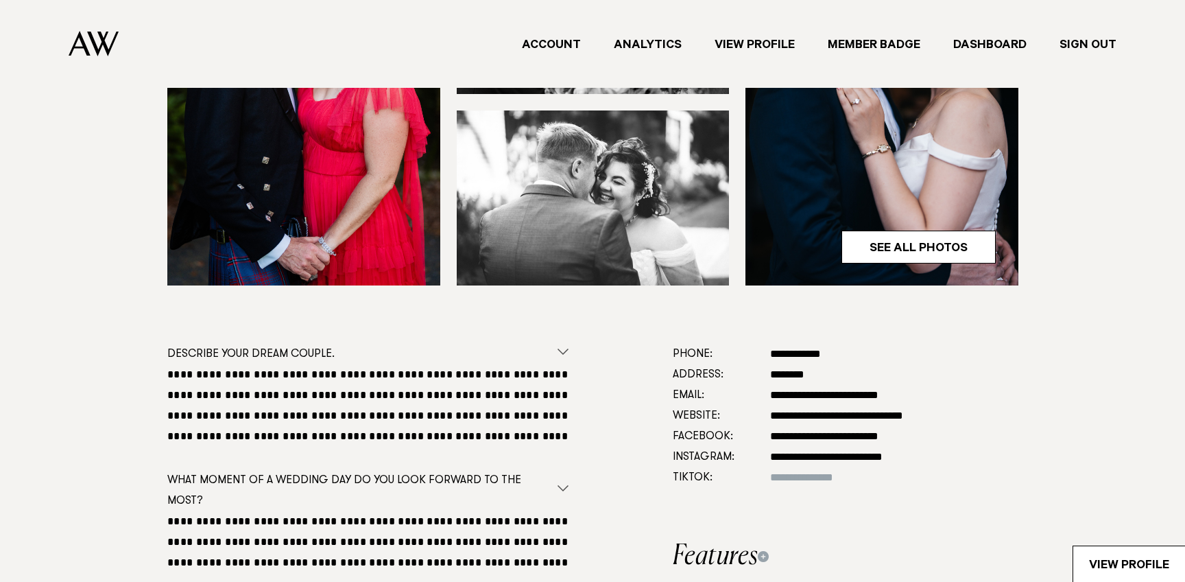
scroll to position [422, 0]
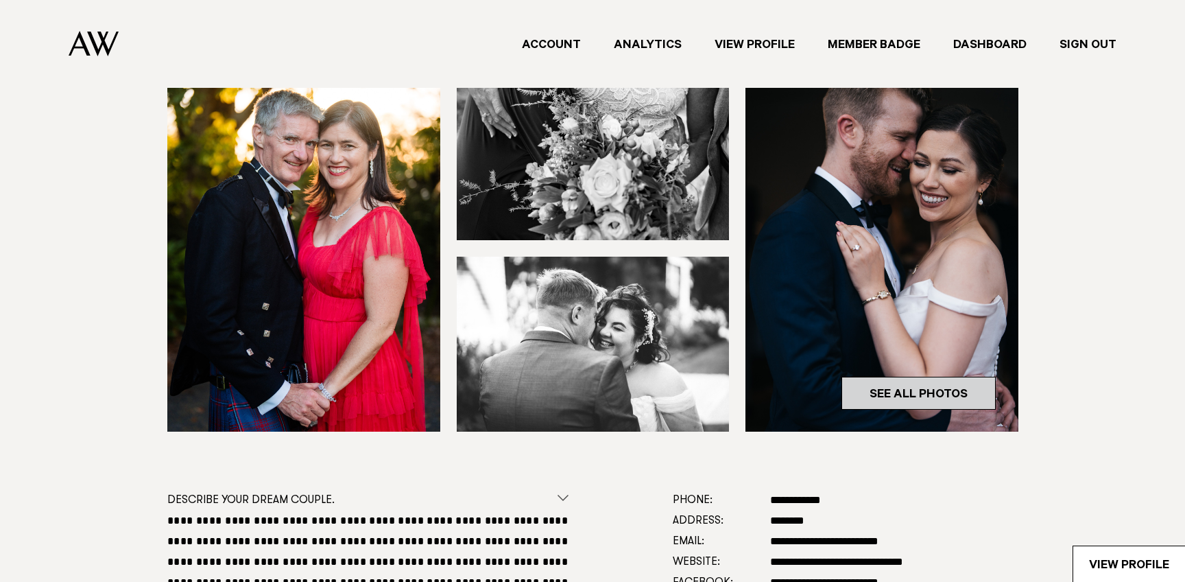
click at [860, 391] on link "See All Photos" at bounding box center [919, 393] width 154 height 33
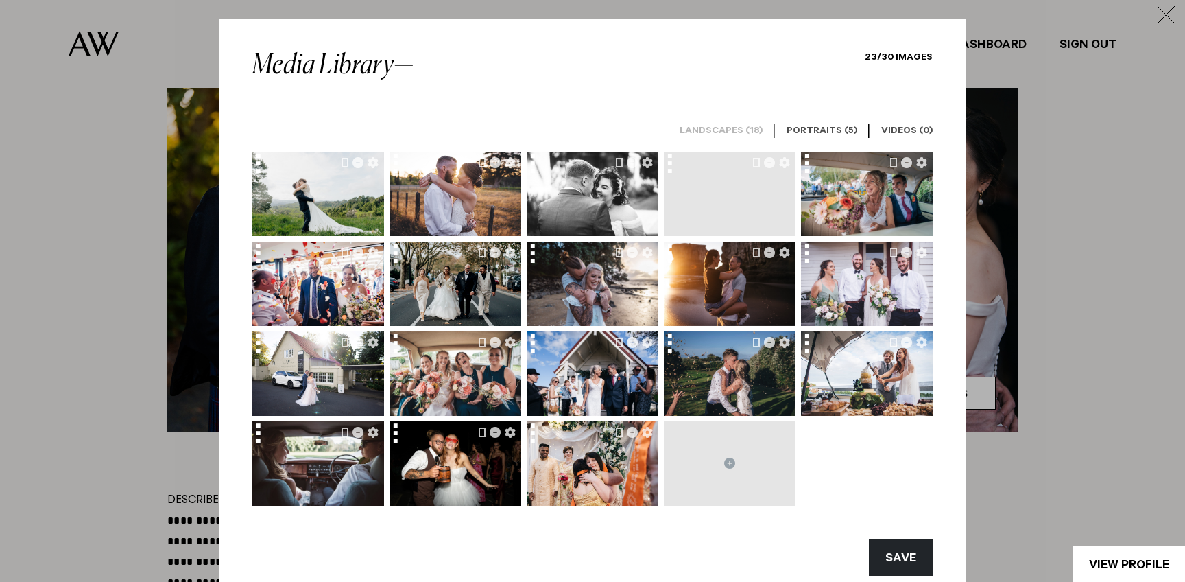
drag, startPoint x: 588, startPoint y: 283, endPoint x: 646, endPoint y: 479, distance: 205.3
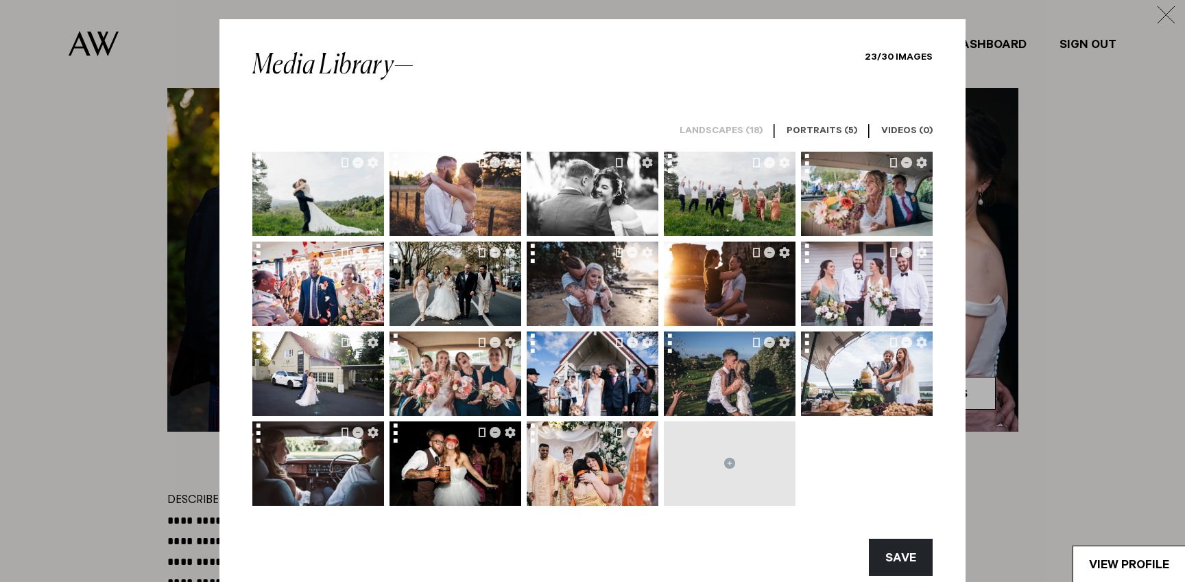
click at [646, 479] on div at bounding box center [592, 329] width 680 height 354
click at [822, 130] on h6 "Portraits (5)" at bounding box center [822, 132] width 71 height 13
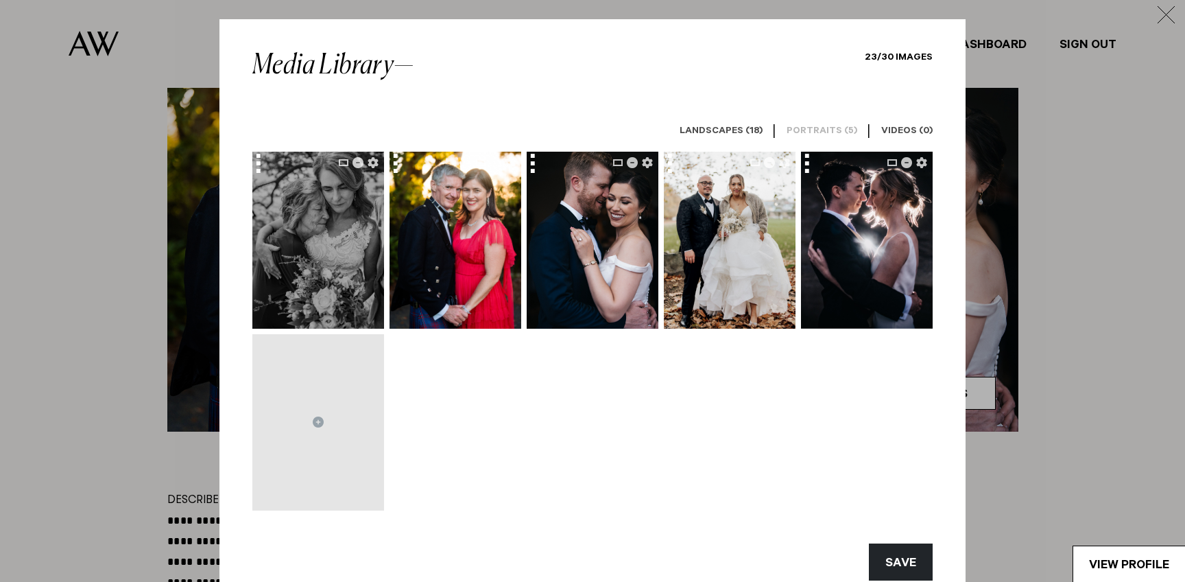
drag, startPoint x: 738, startPoint y: 242, endPoint x: 307, endPoint y: 251, distance: 431.5
click at [305, 251] on div at bounding box center [592, 331] width 680 height 359
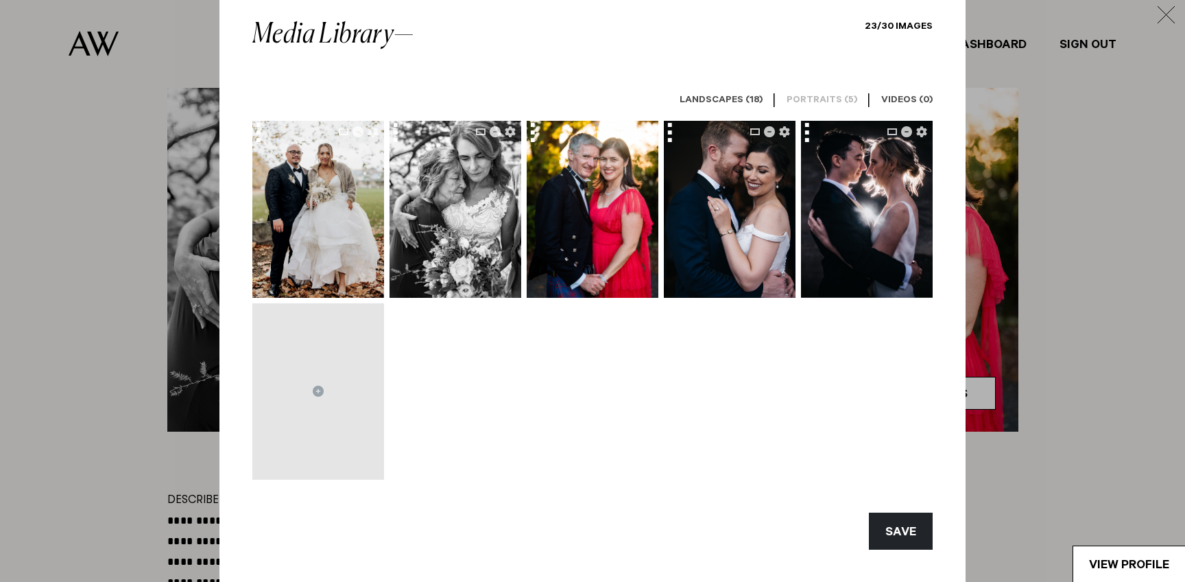
scroll to position [51, 0]
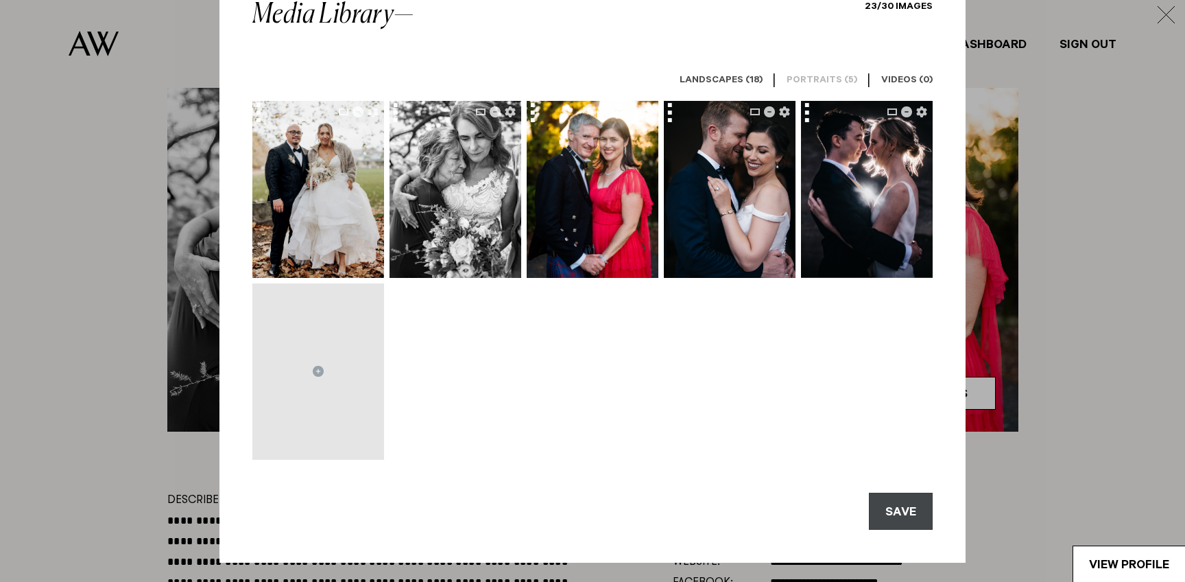
click at [894, 516] on button "SAVE" at bounding box center [901, 510] width 64 height 37
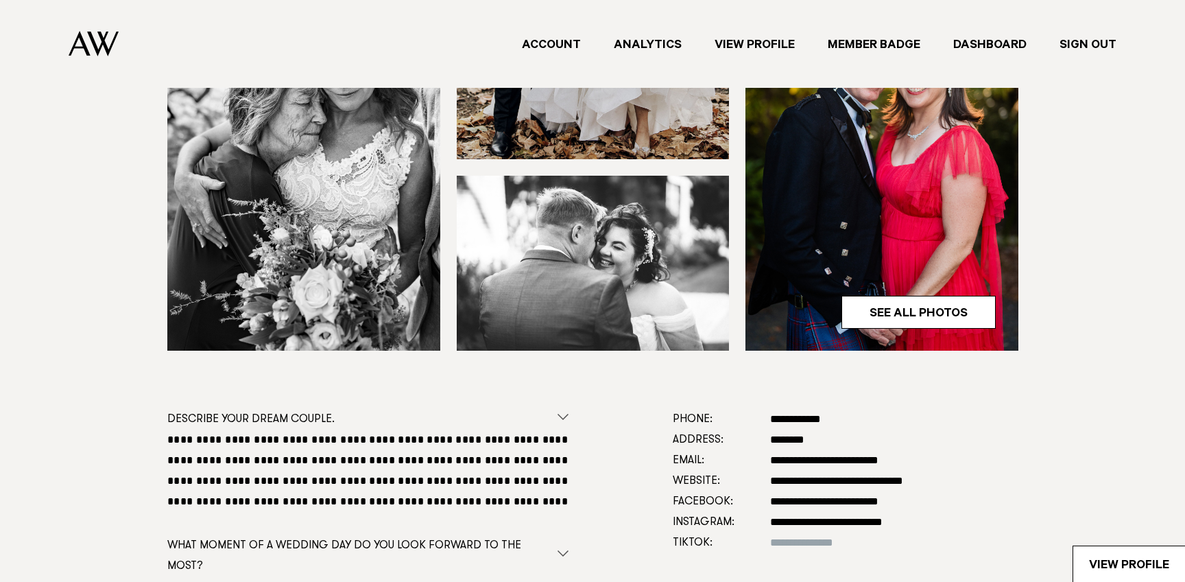
scroll to position [518, 0]
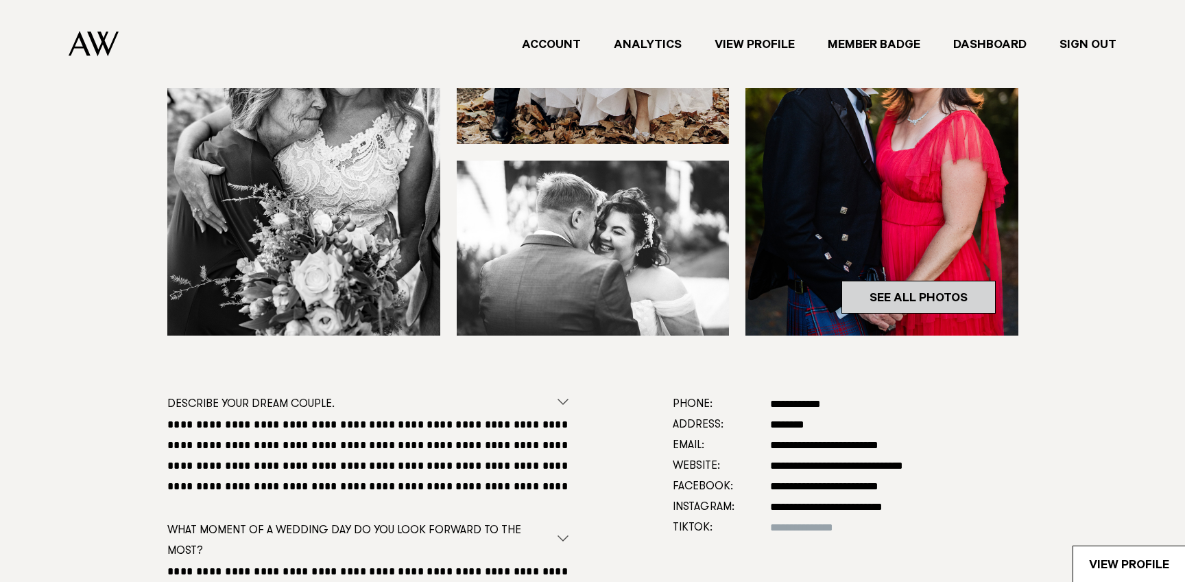
click at [898, 289] on link "See All Photos" at bounding box center [919, 297] width 154 height 33
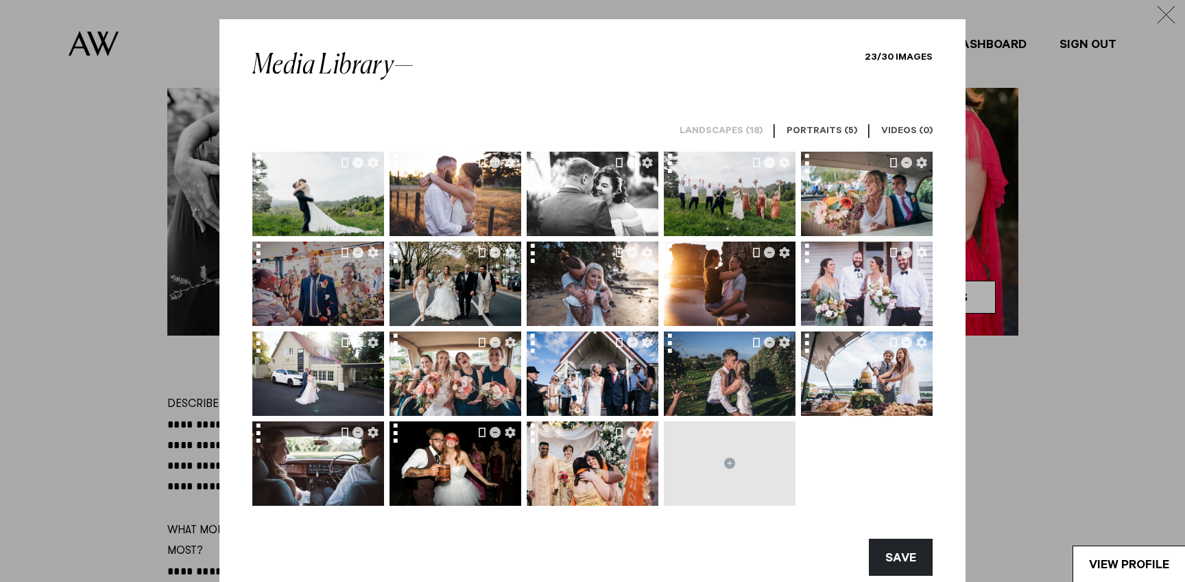
drag, startPoint x: 327, startPoint y: 299, endPoint x: 347, endPoint y: 282, distance: 26.3
click at [347, 282] on img at bounding box center [318, 282] width 132 height 88
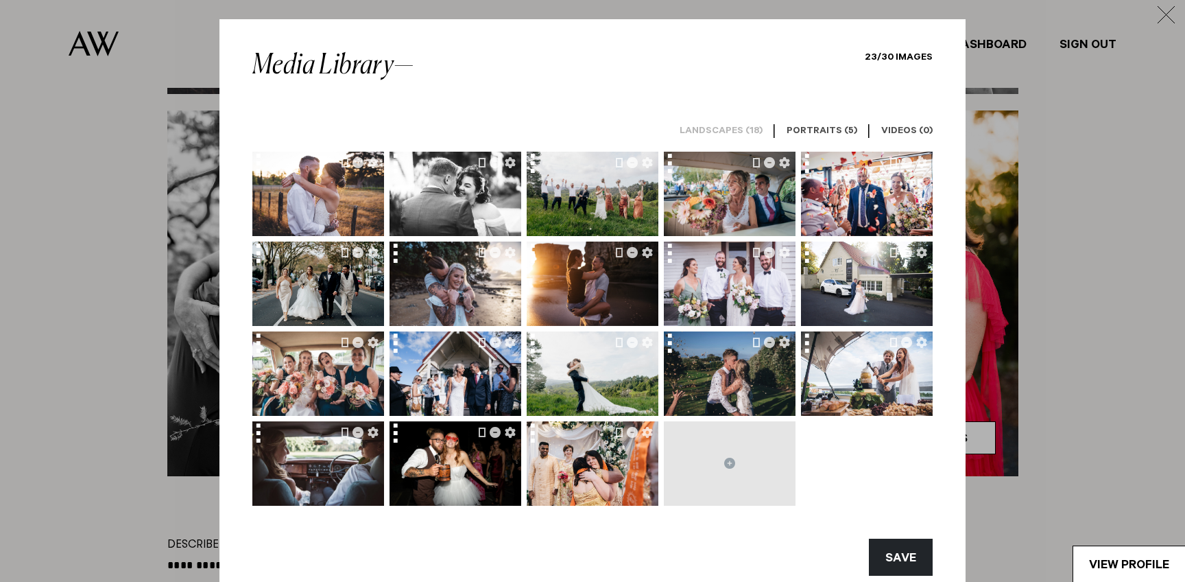
scroll to position [376, 0]
click at [911, 564] on button "SAVE" at bounding box center [901, 556] width 64 height 37
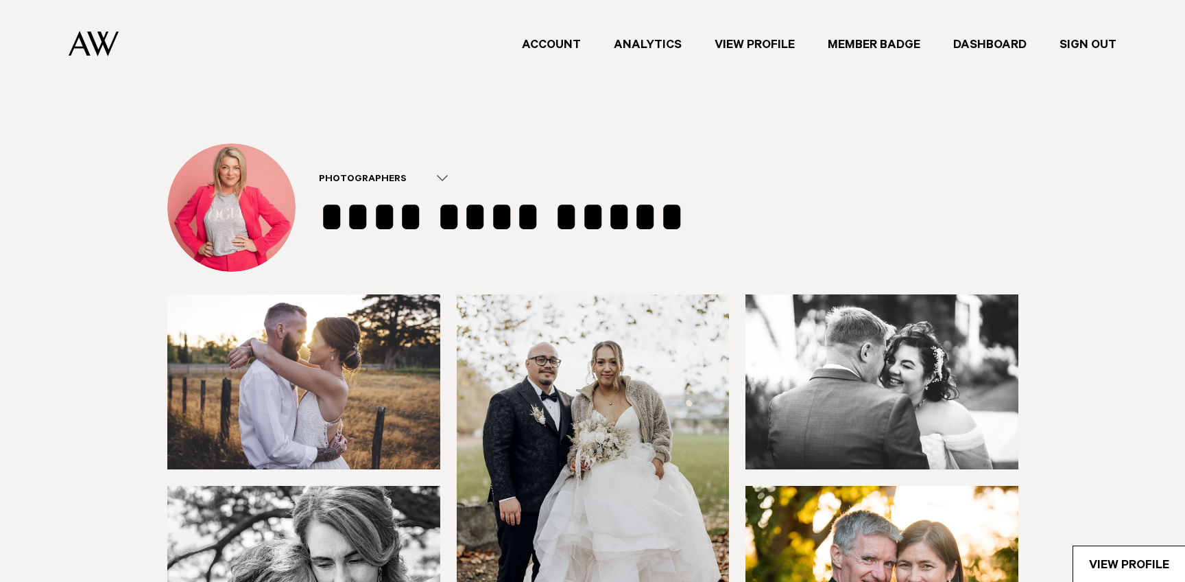
scroll to position [0, 0]
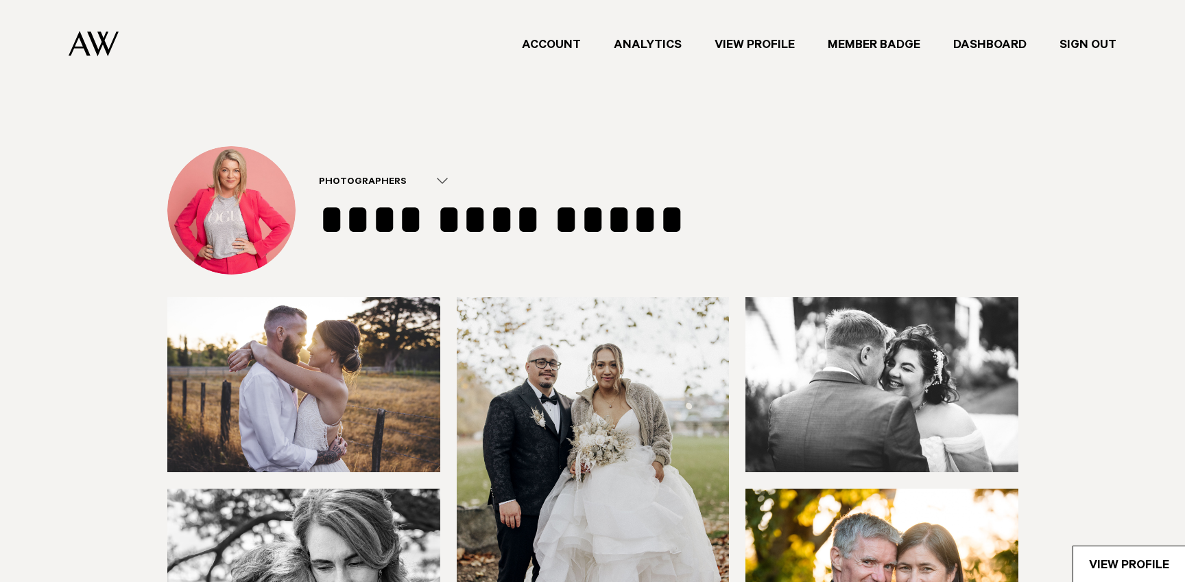
click at [645, 38] on link "Analytics" at bounding box center [647, 44] width 101 height 19
